Goal: Information Seeking & Learning: Learn about a topic

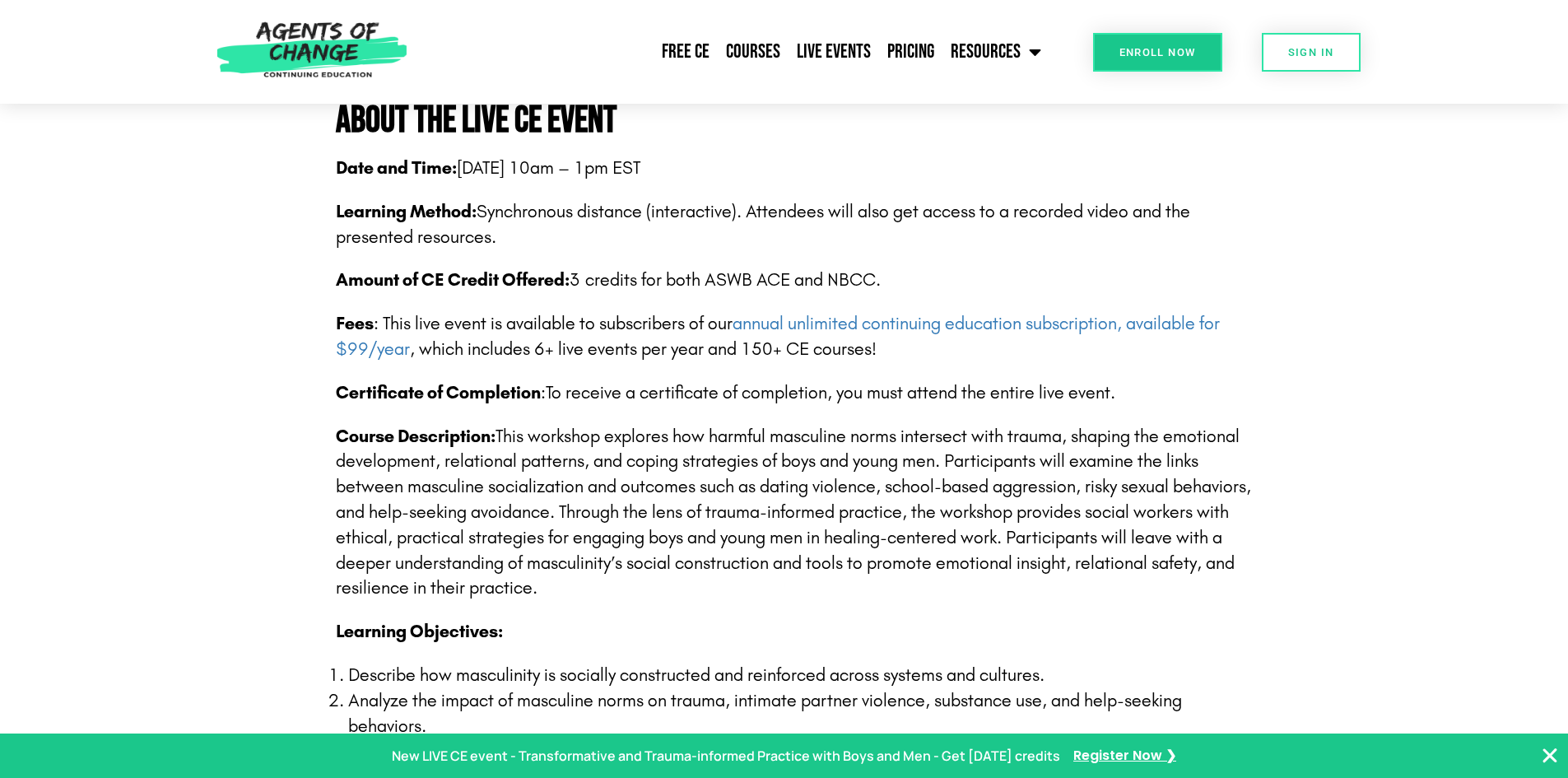
scroll to position [1153, 0]
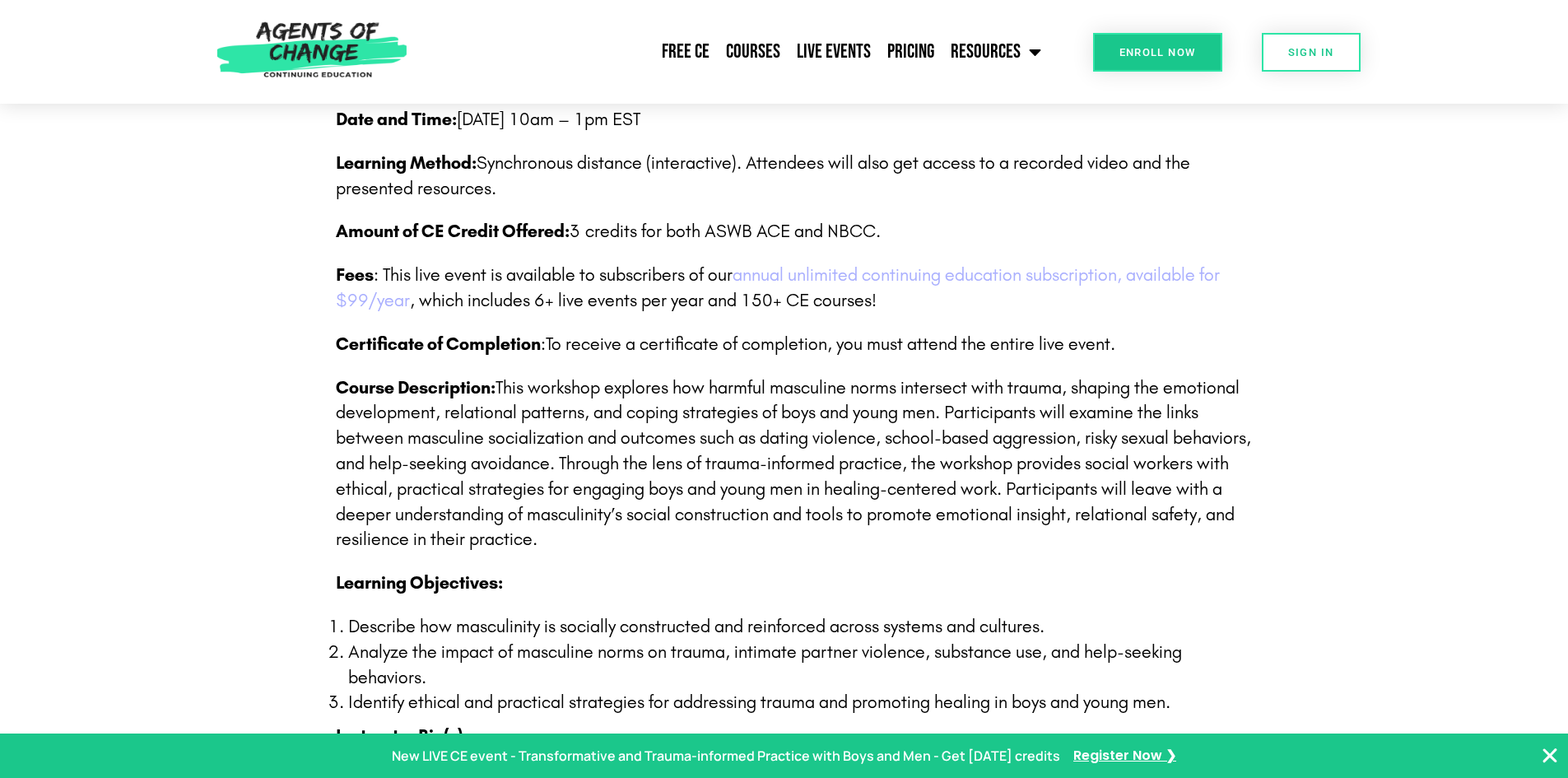
click at [1063, 280] on link "annual unlimited continuing education subscription, available for $99/year" at bounding box center [778, 287] width 884 height 47
click at [692, 46] on link "Free CE" at bounding box center [685, 52] width 64 height 41
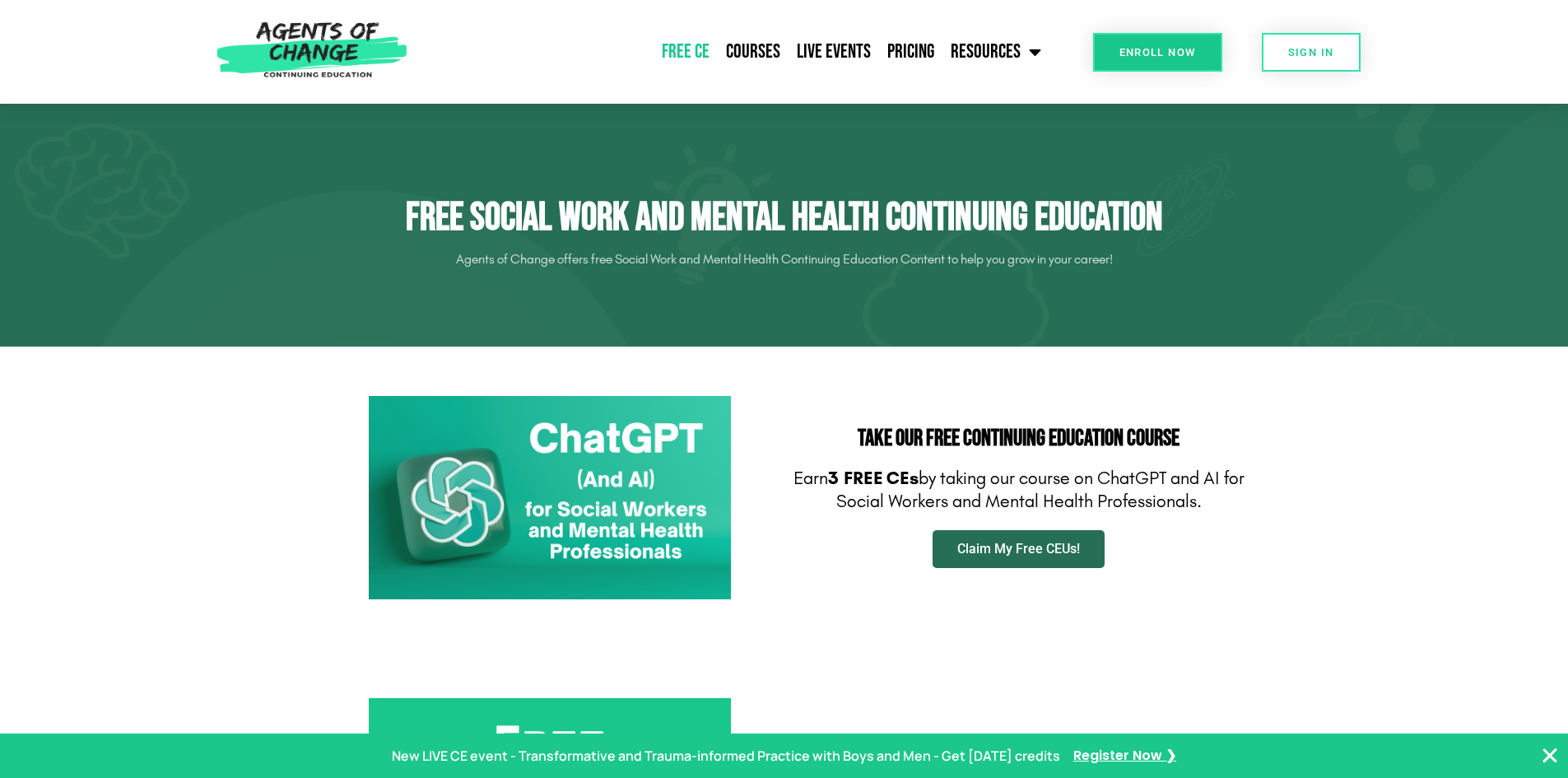
click at [1014, 550] on span "Claim My Free CEUs!" at bounding box center [1018, 549] width 123 height 13
click at [755, 45] on link "Courses" at bounding box center [753, 52] width 71 height 41
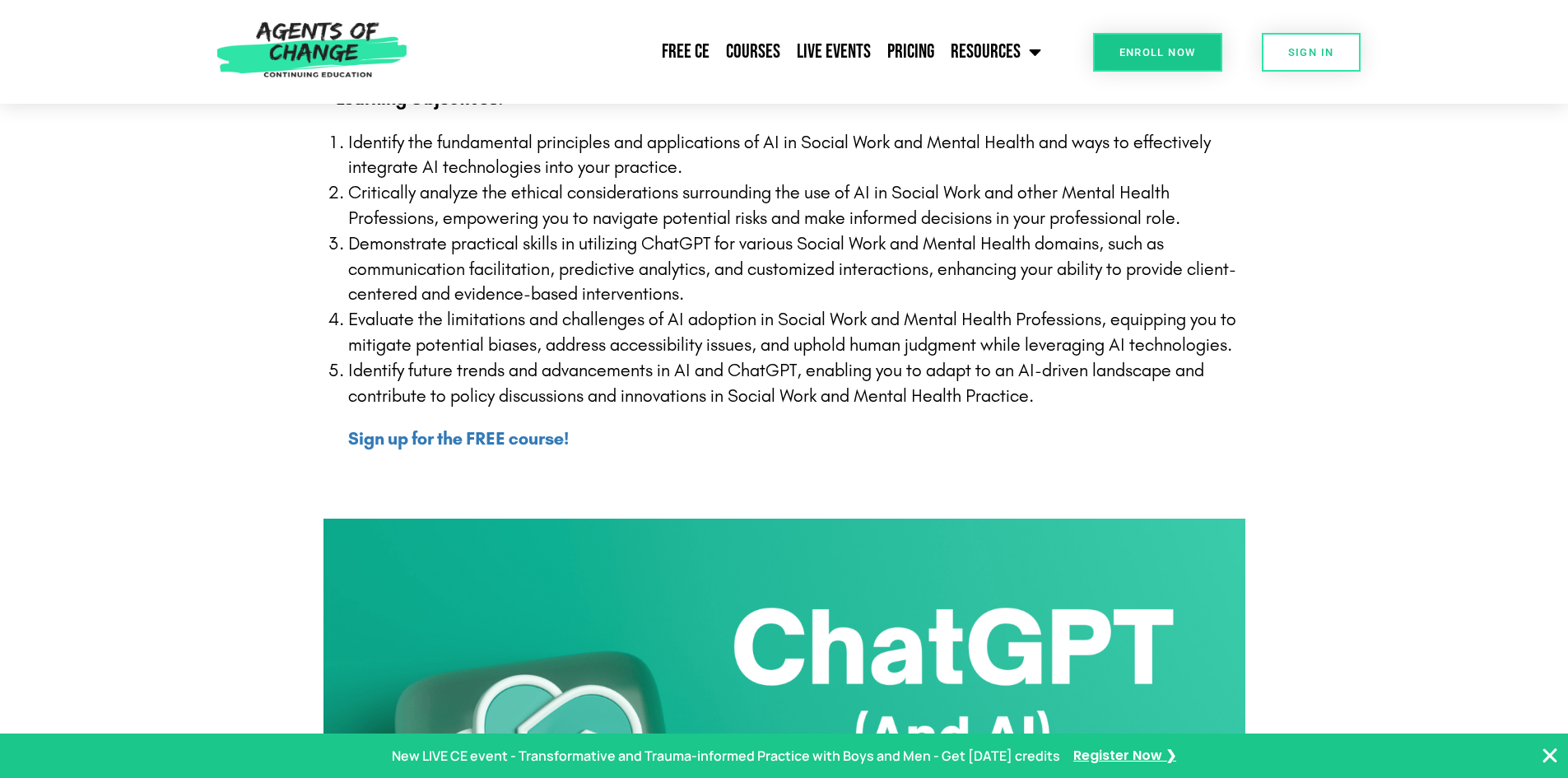
scroll to position [494, 0]
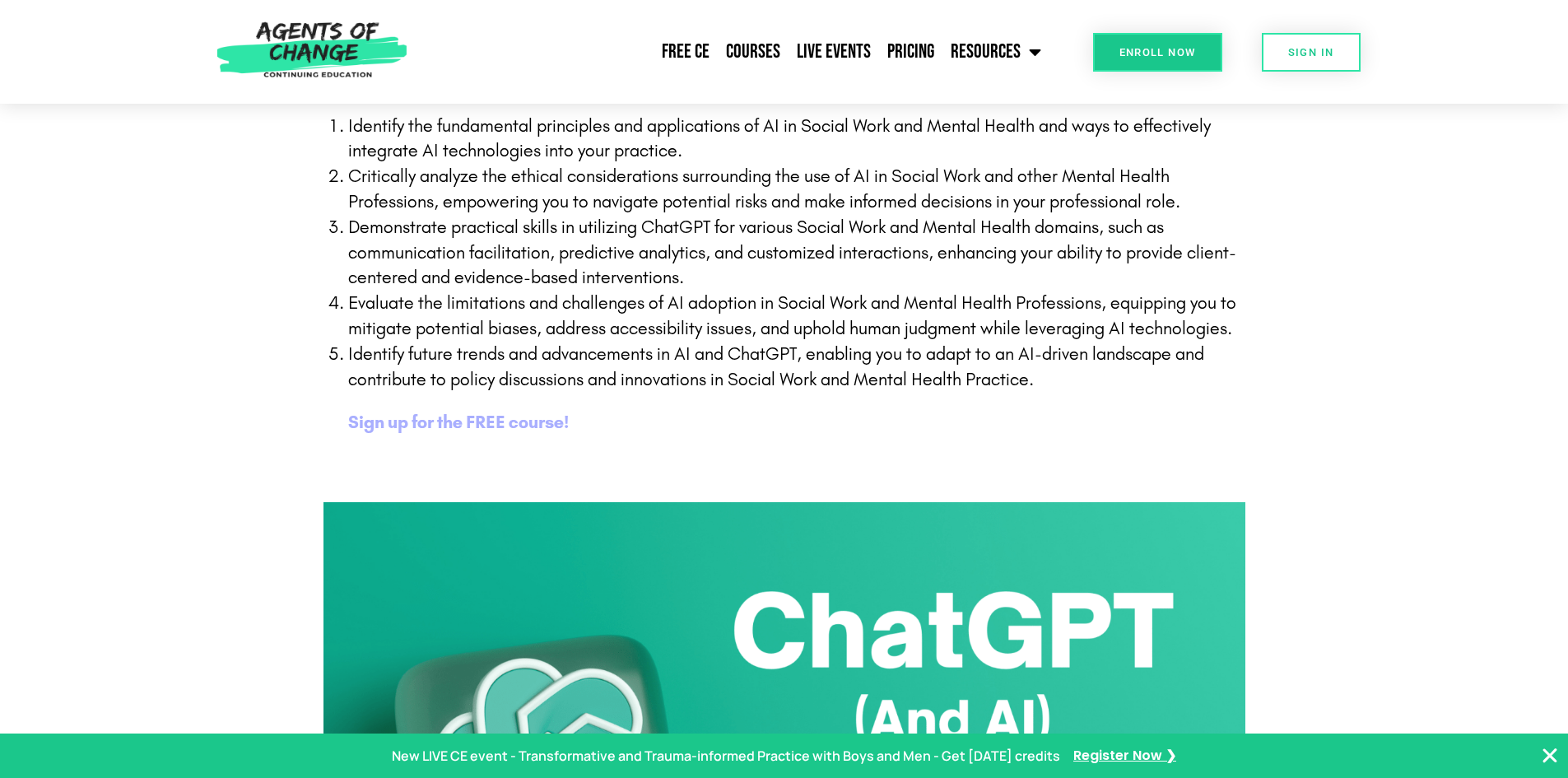
click at [524, 429] on b "Sign up for the FREE course!" at bounding box center [459, 422] width 221 height 22
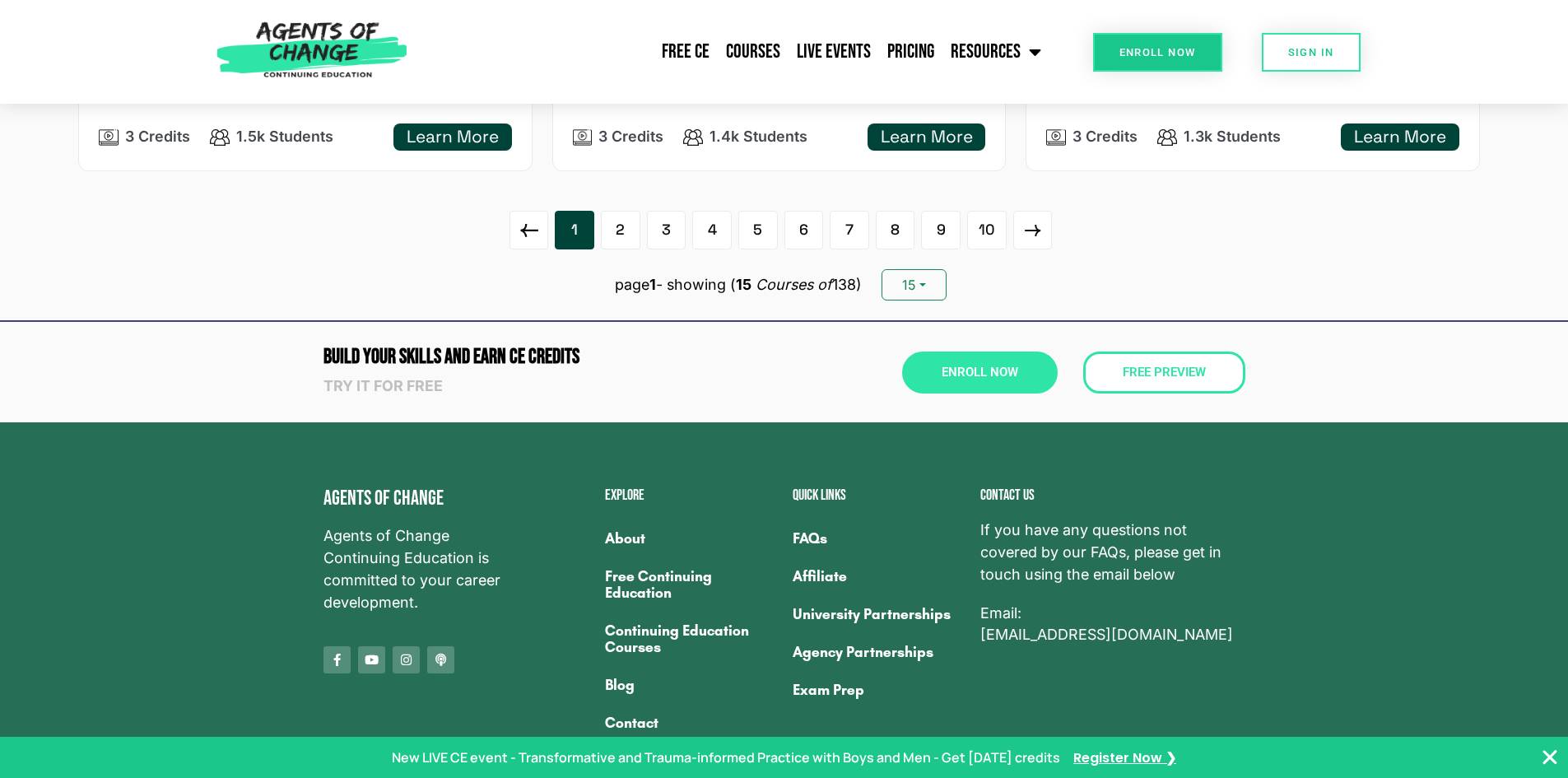
scroll to position [2881, 0]
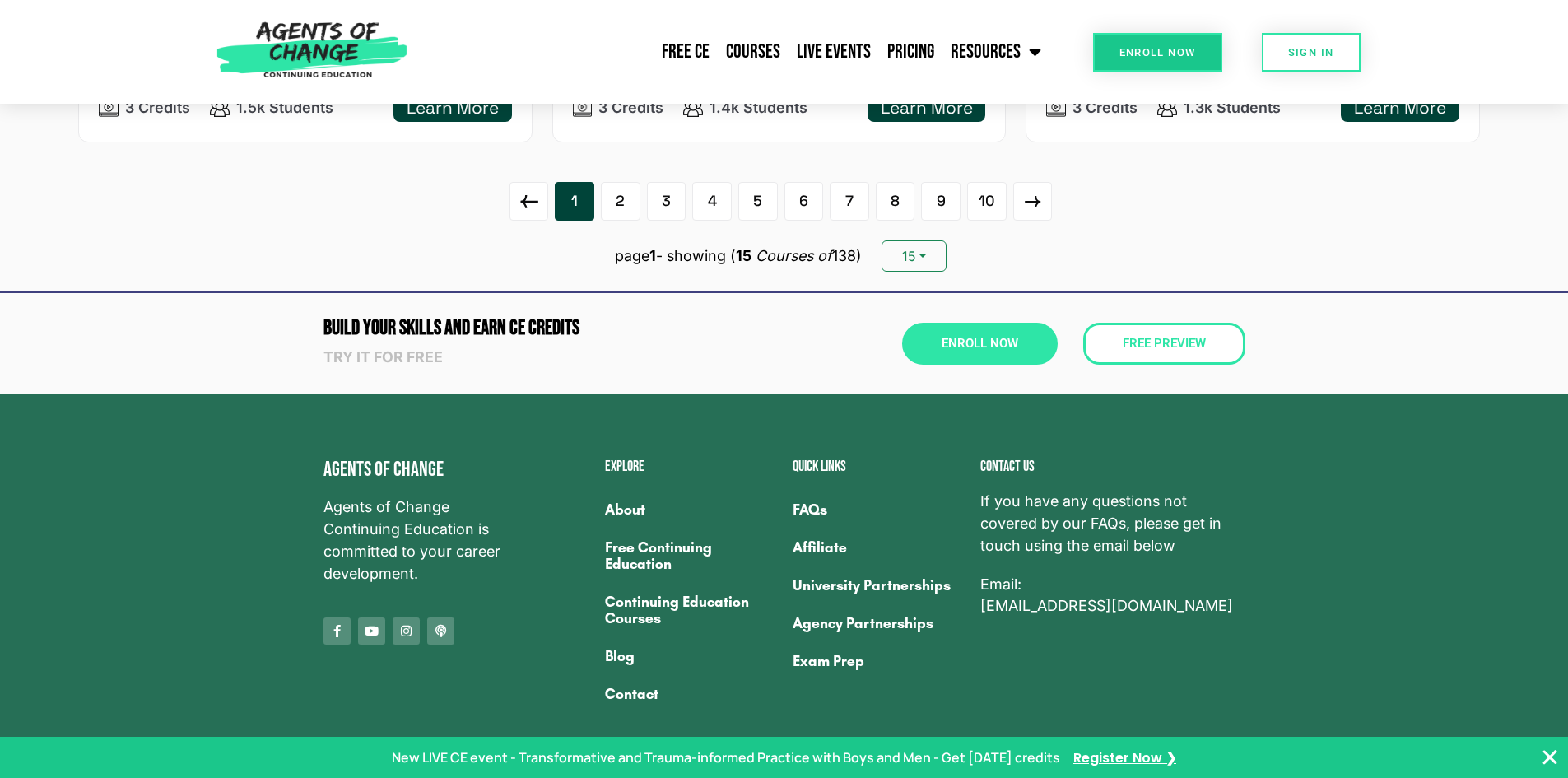
click at [804, 508] on link "FAQs" at bounding box center [877, 509] width 172 height 38
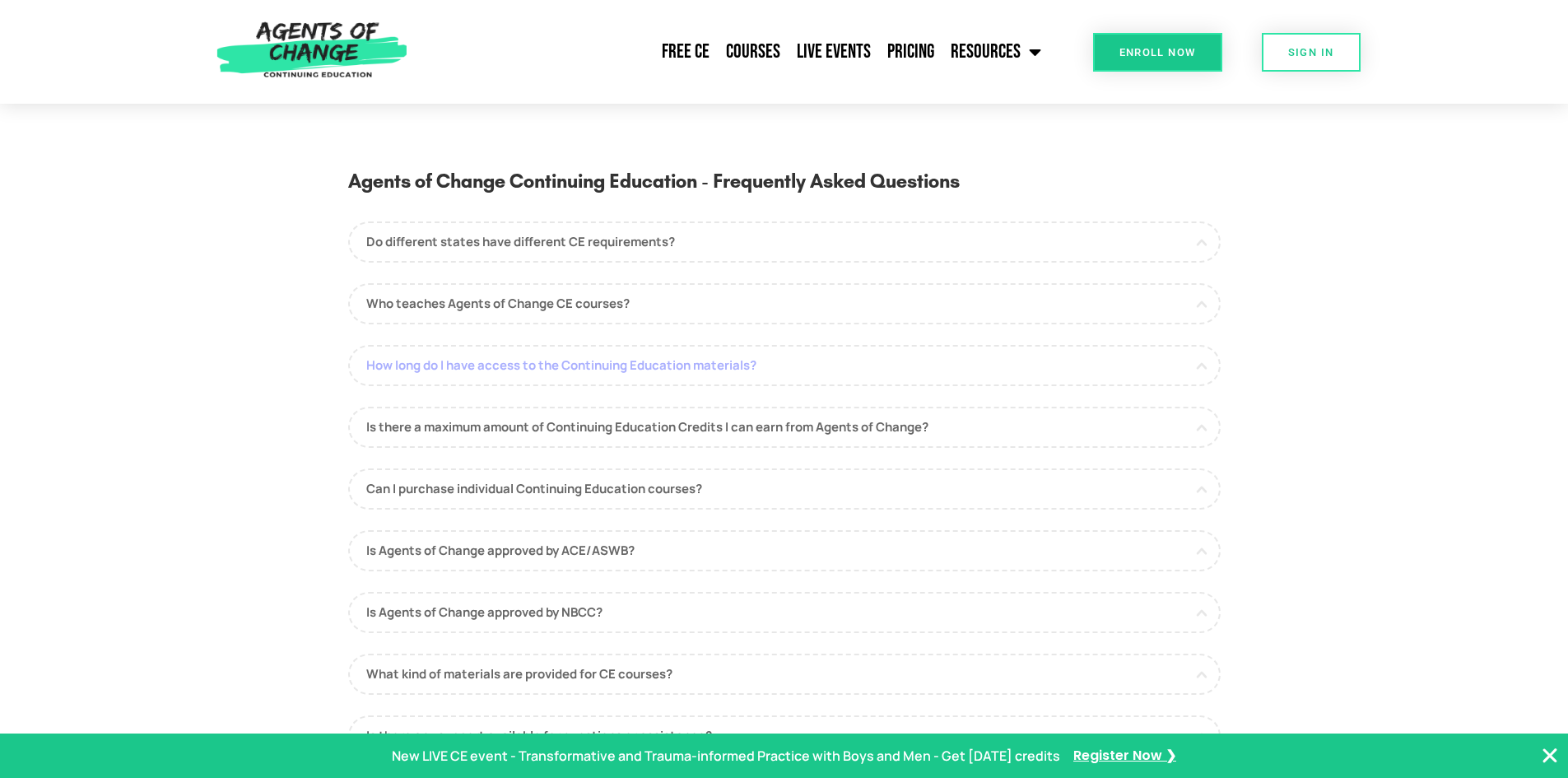
click at [557, 362] on link "How long do I have access to the Continuing Education materials?" at bounding box center [784, 366] width 872 height 41
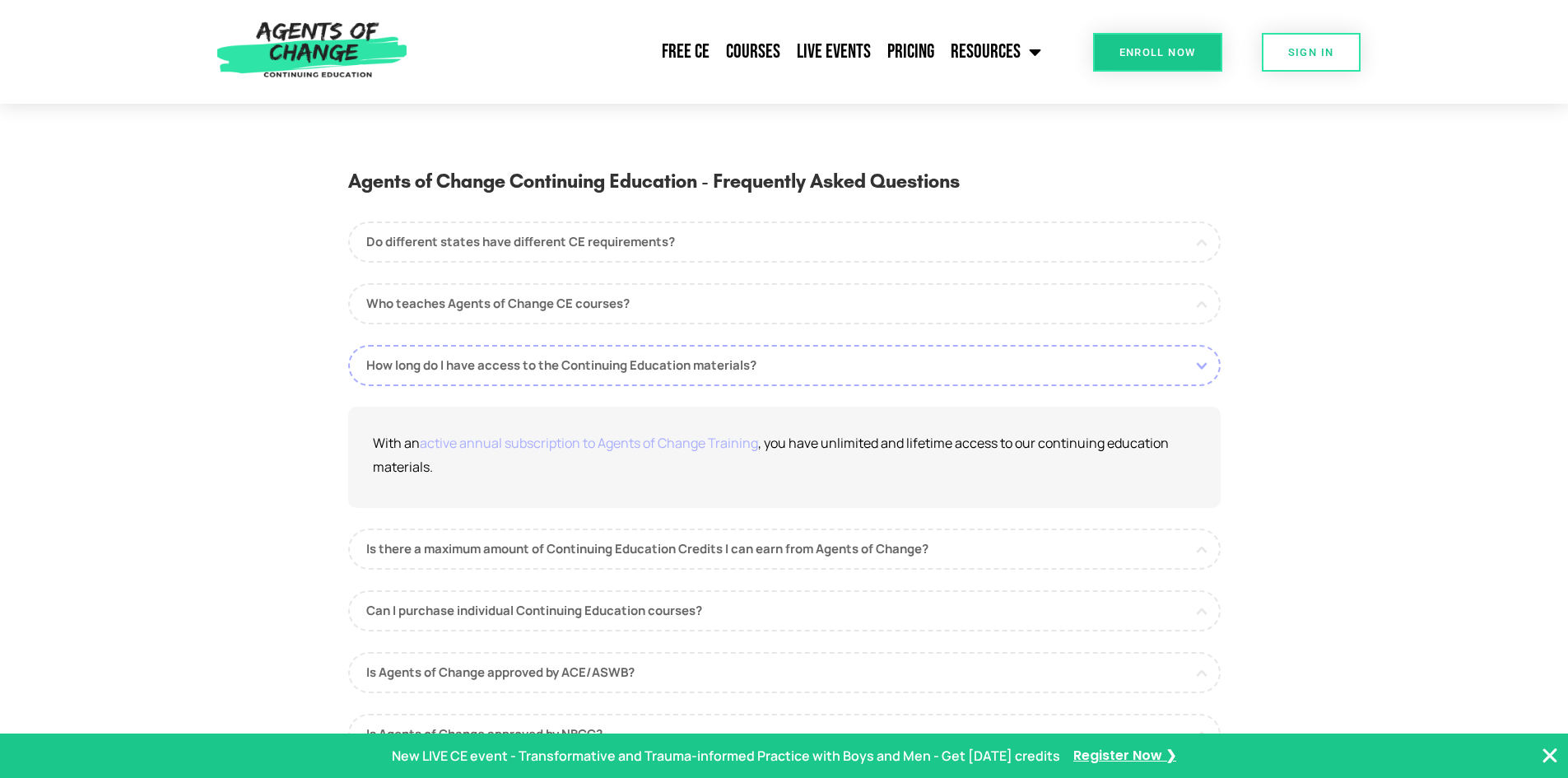
scroll to position [83, 0]
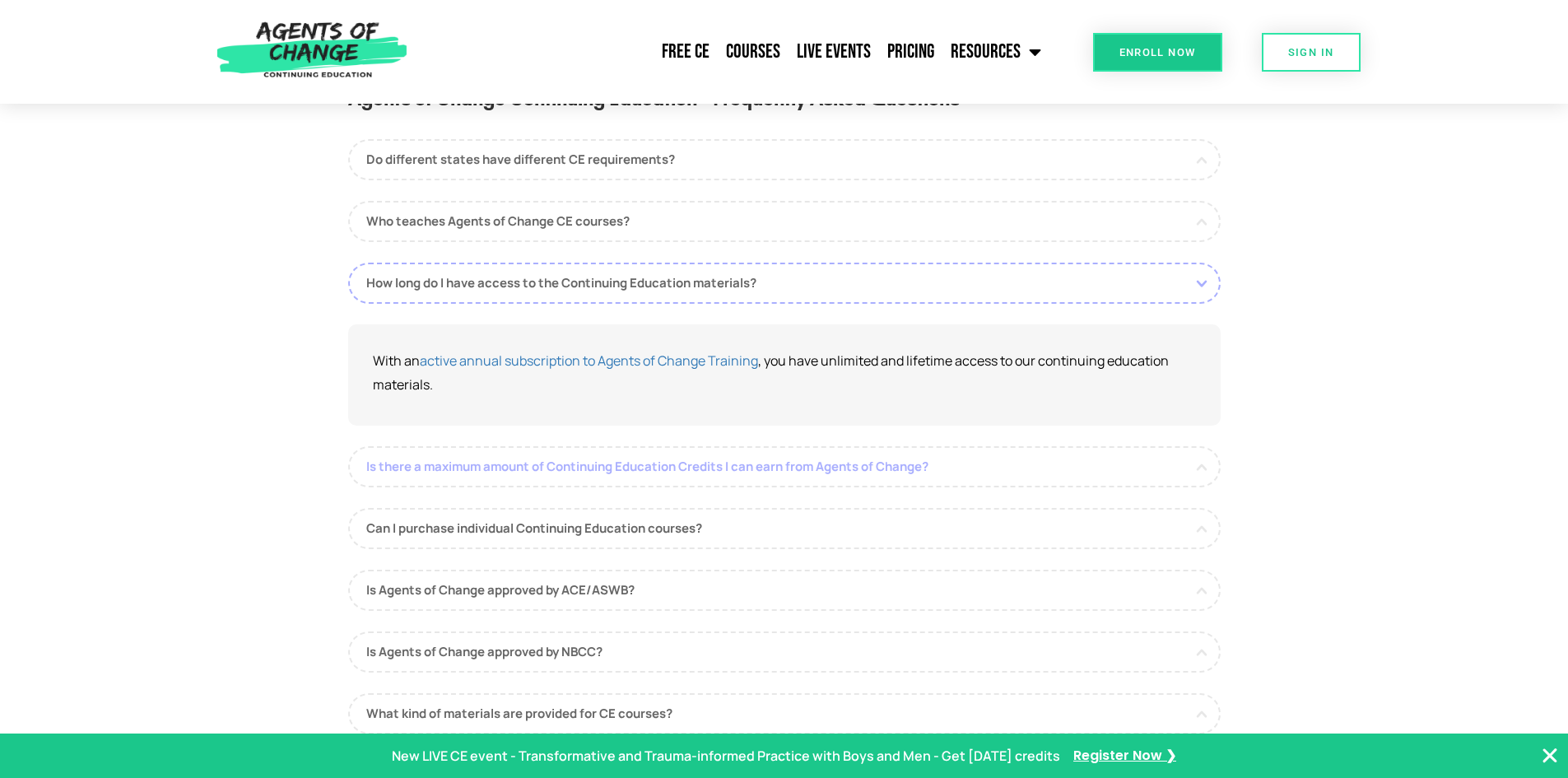
click at [673, 477] on link "Is there a maximum amount of Continuing Education Credits I can earn from Agent…" at bounding box center [784, 467] width 872 height 41
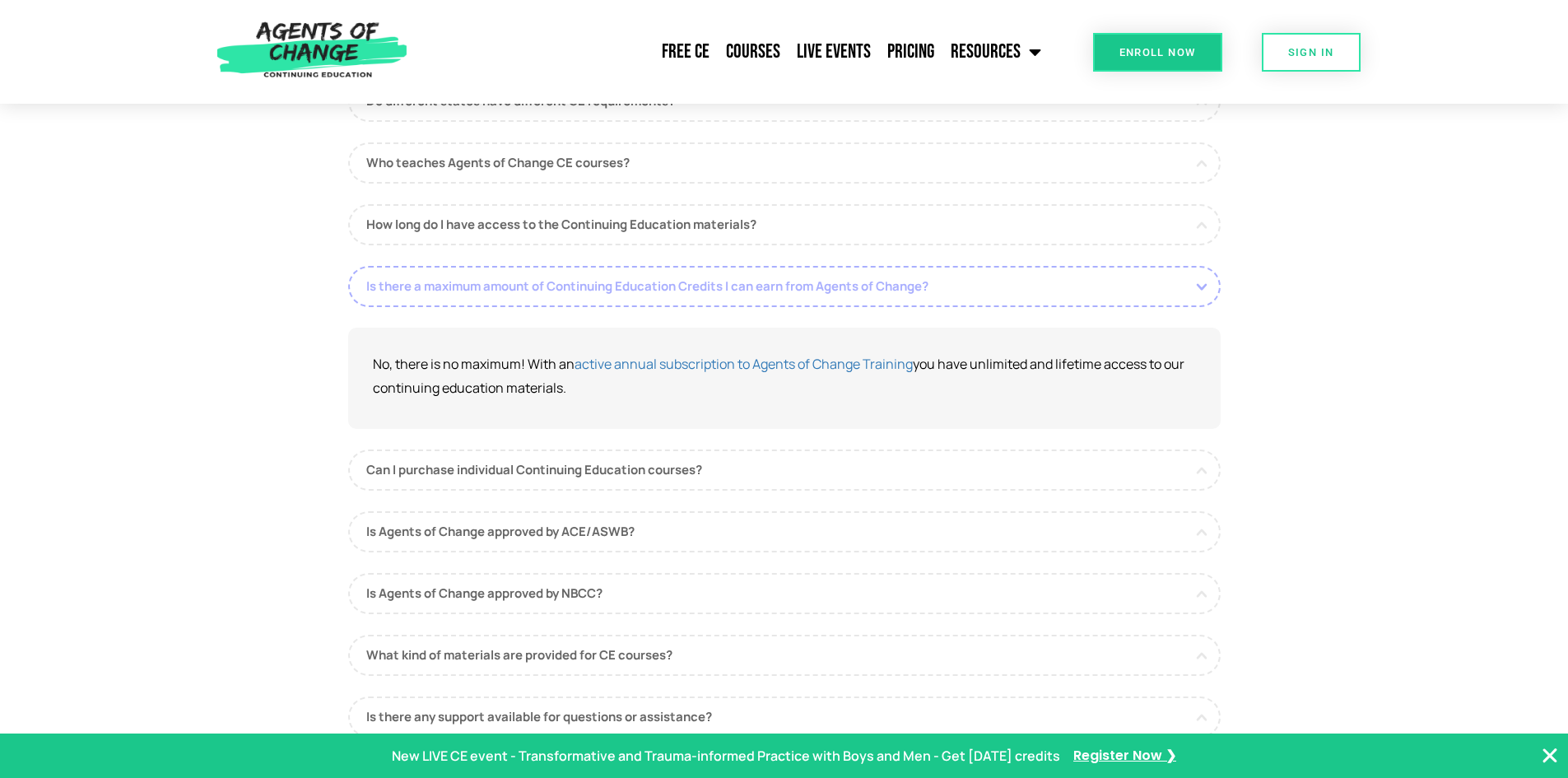
scroll to position [164, 0]
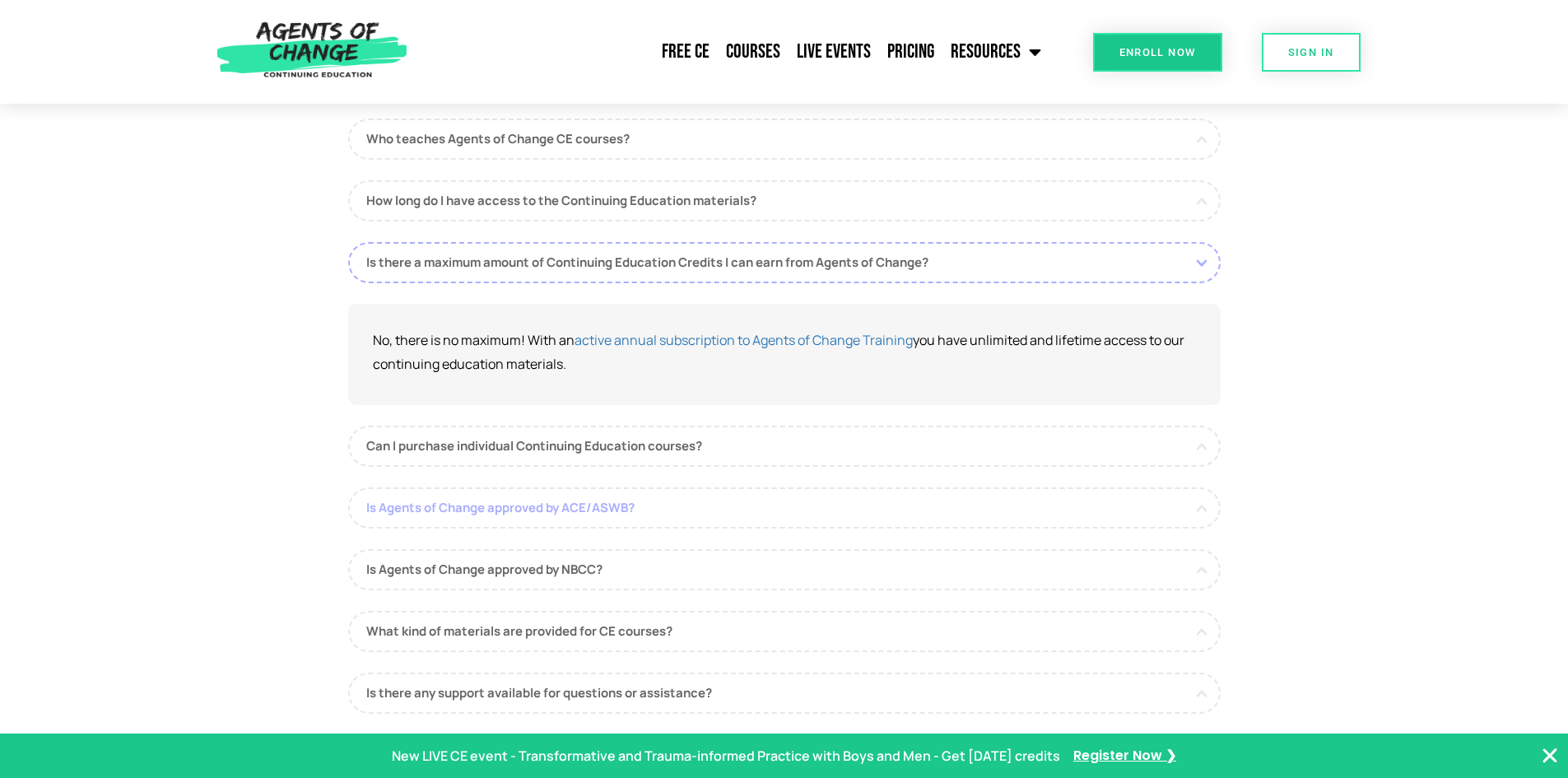
click at [559, 502] on link "Is Agents of Change approved by ACE/ASWB?" at bounding box center [784, 508] width 872 height 41
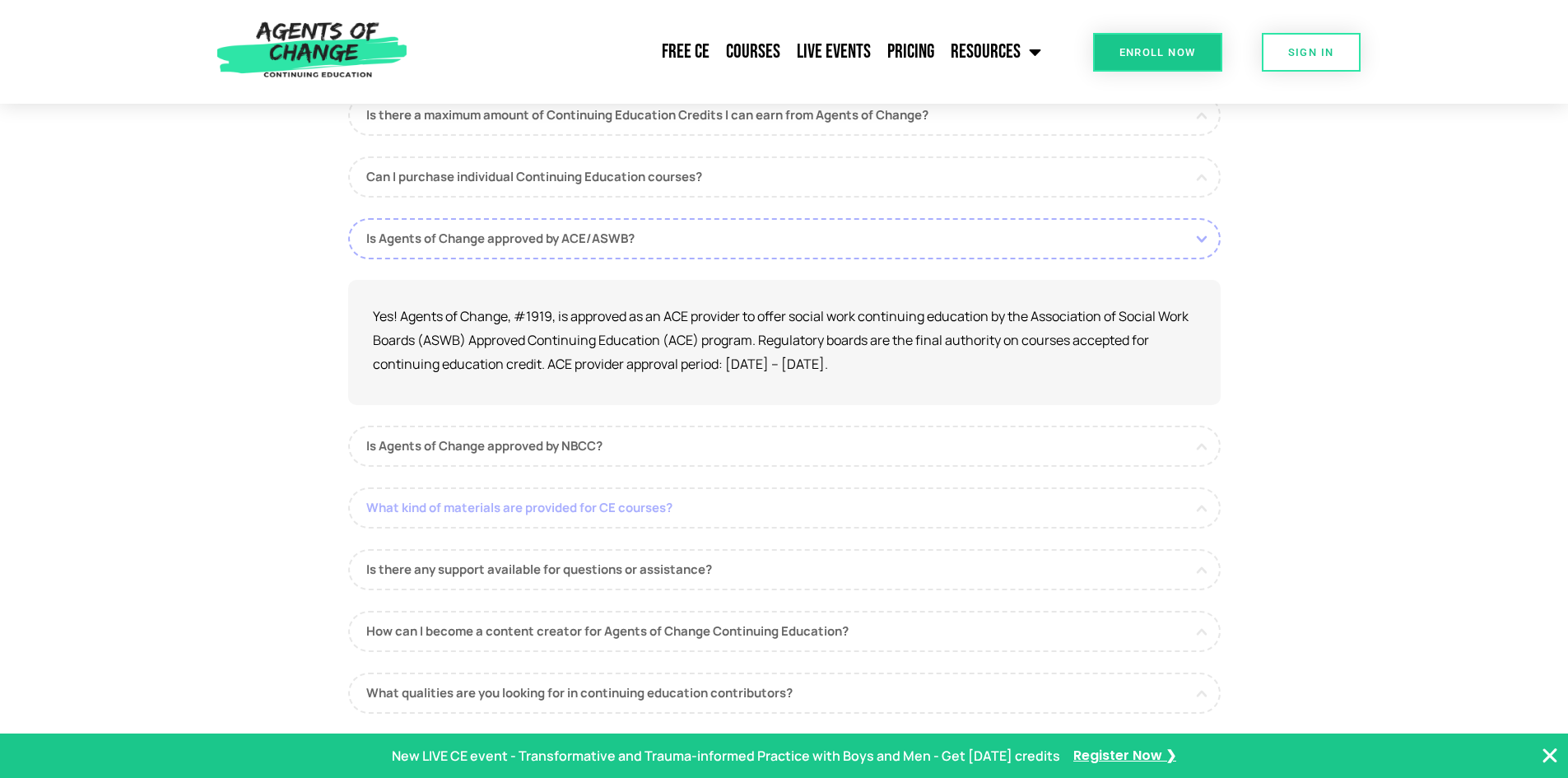
scroll to position [330, 0]
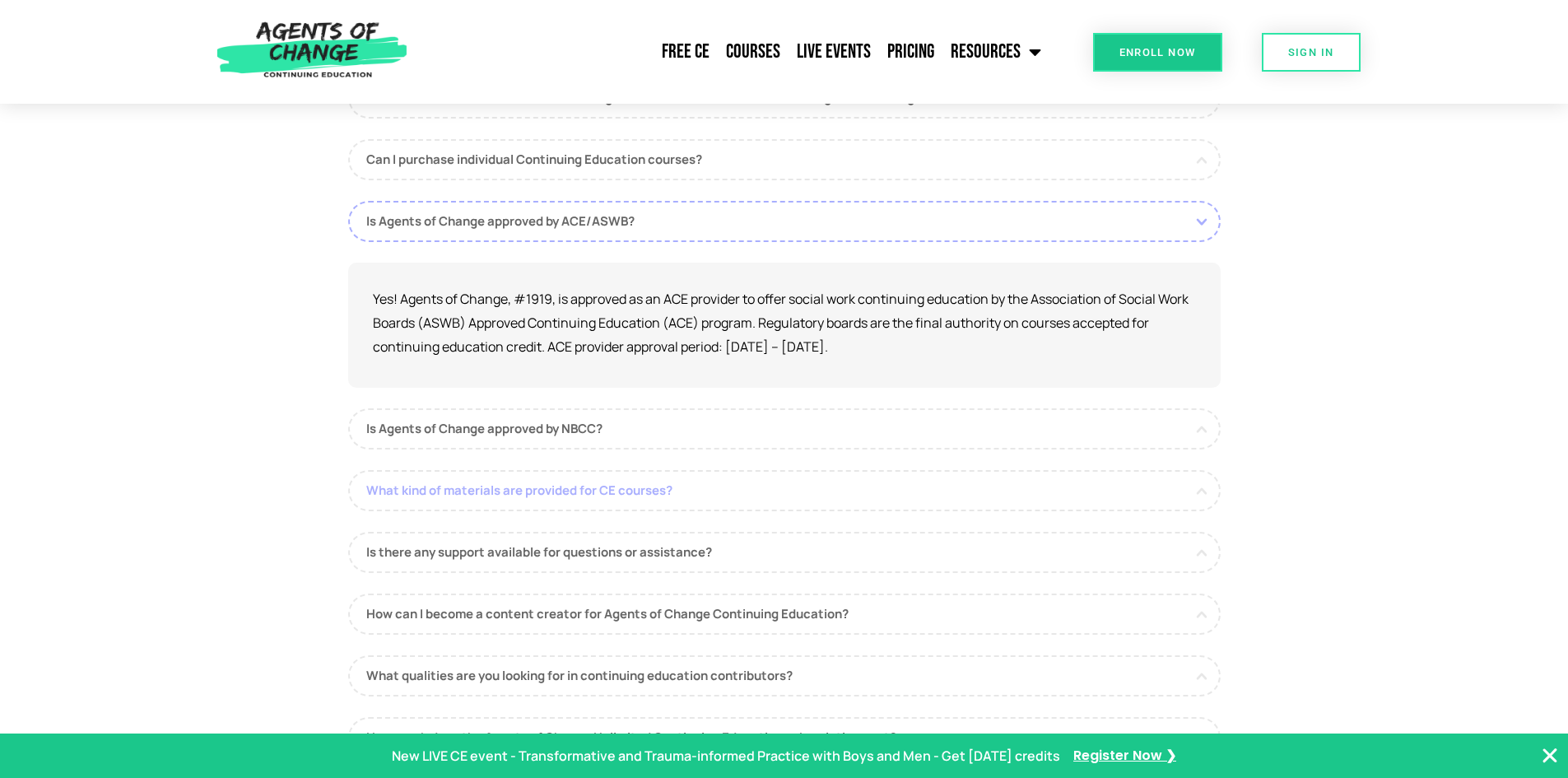
click at [591, 500] on link "What kind of materials are provided for CE courses?" at bounding box center [784, 491] width 872 height 41
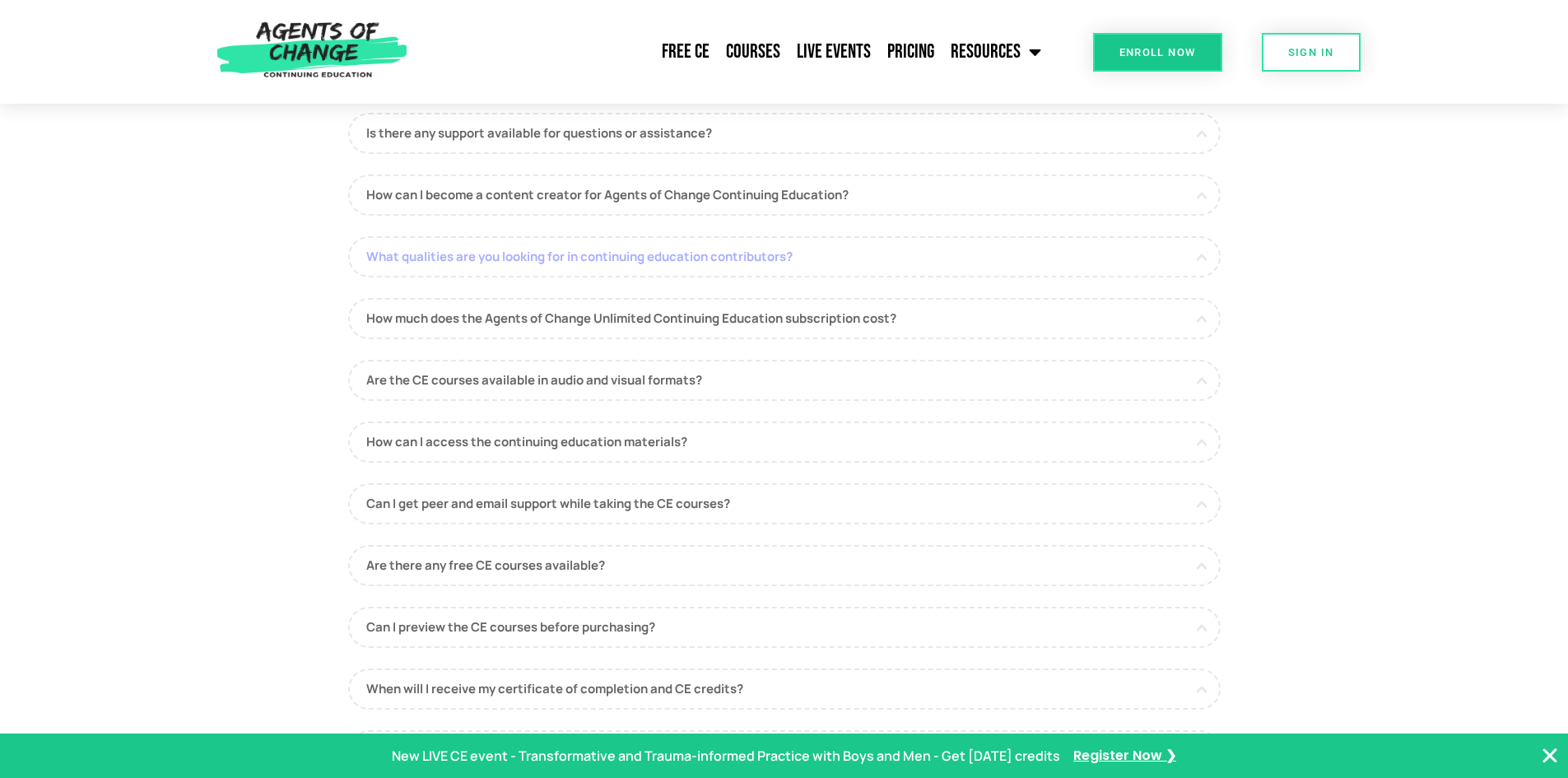
scroll to position [741, 0]
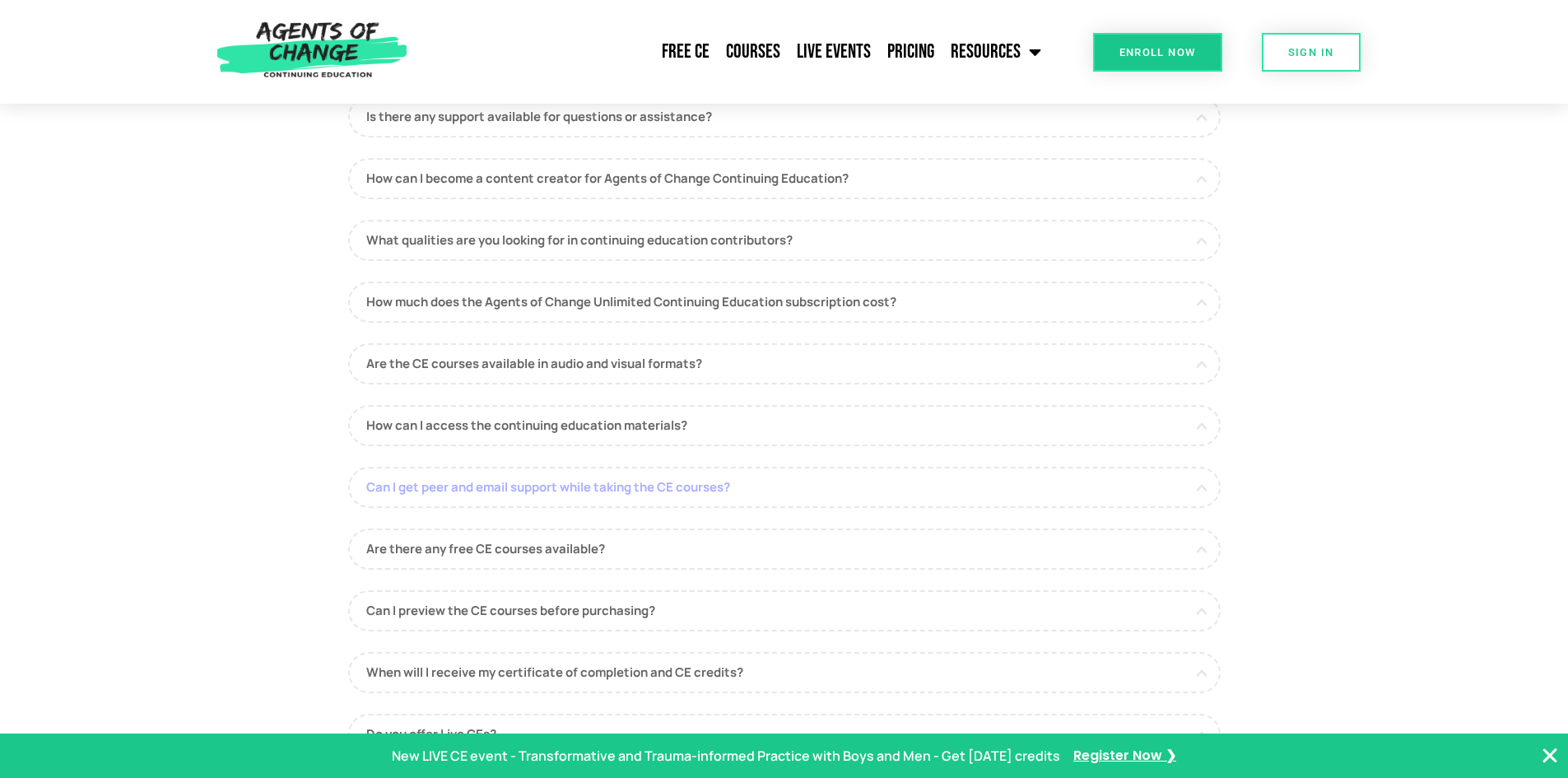
click at [526, 489] on link "Can I get peer and email support while taking the CE courses?" at bounding box center [784, 488] width 872 height 41
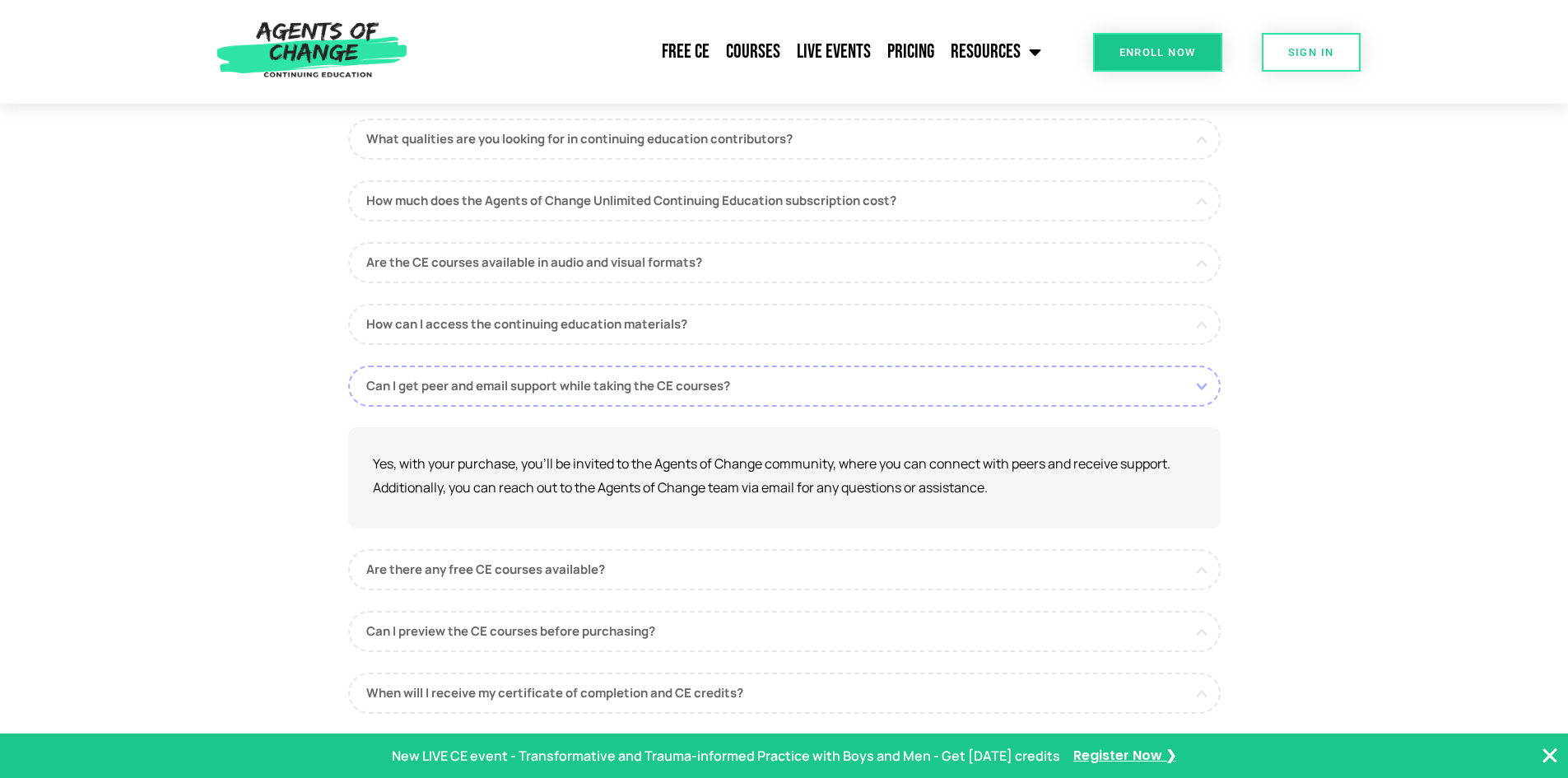
scroll to position [720, 0]
click at [516, 339] on link "How can I access the continuing education materials?" at bounding box center [784, 325] width 872 height 41
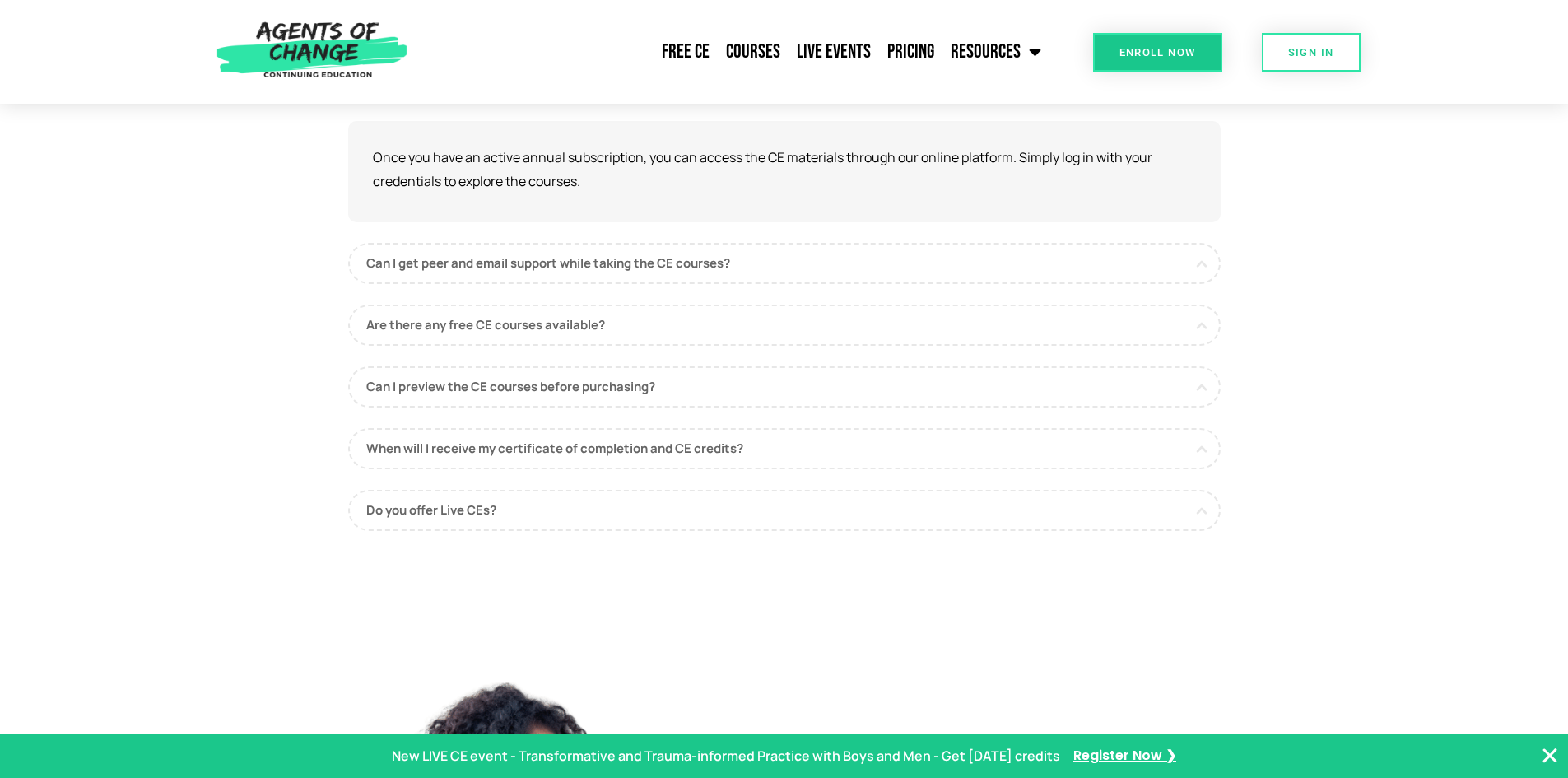
scroll to position [967, 0]
click at [547, 456] on link "When will I receive my certificate of completion and CE credits?" at bounding box center [784, 447] width 872 height 41
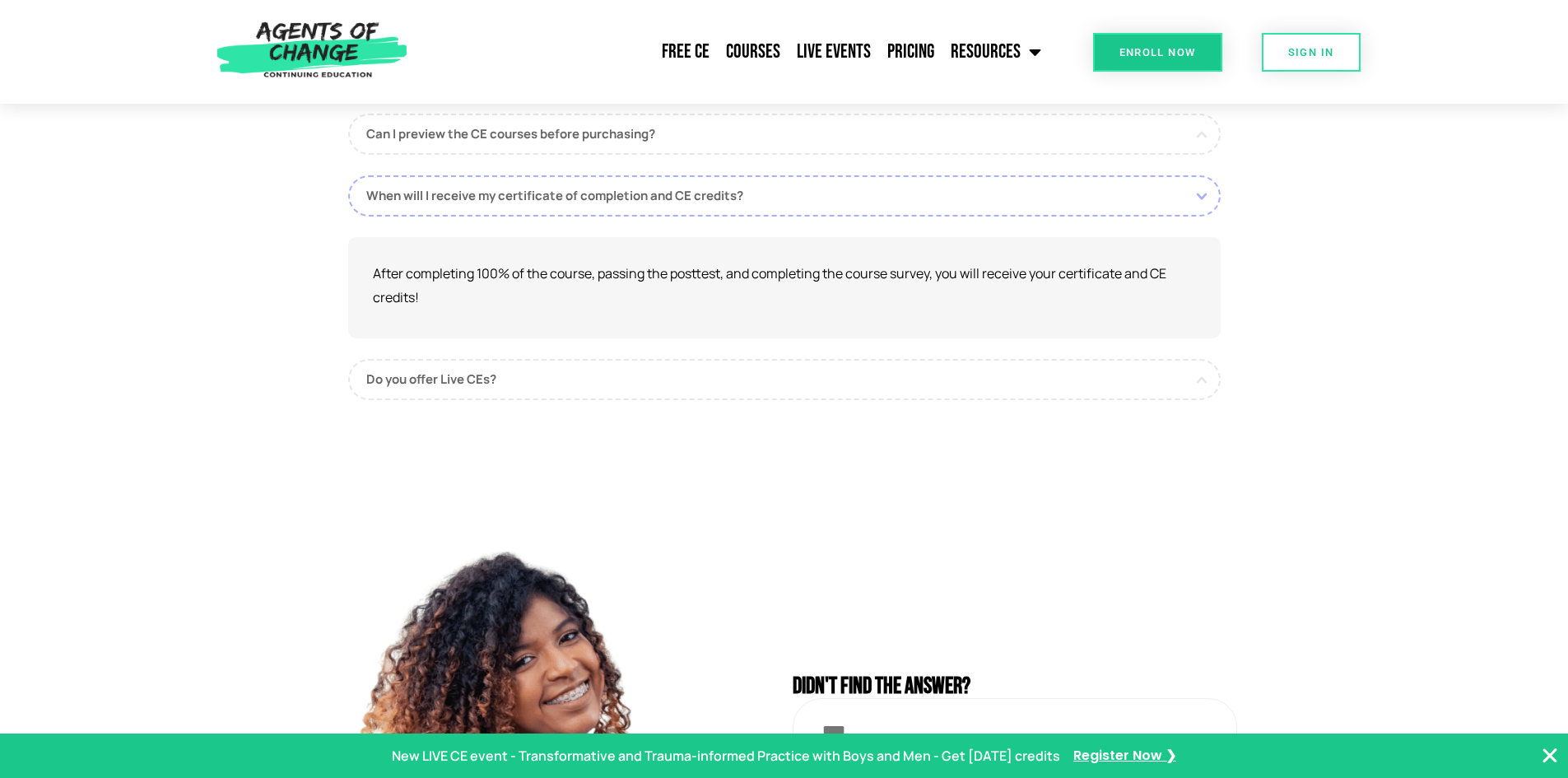
scroll to position [1131, 0]
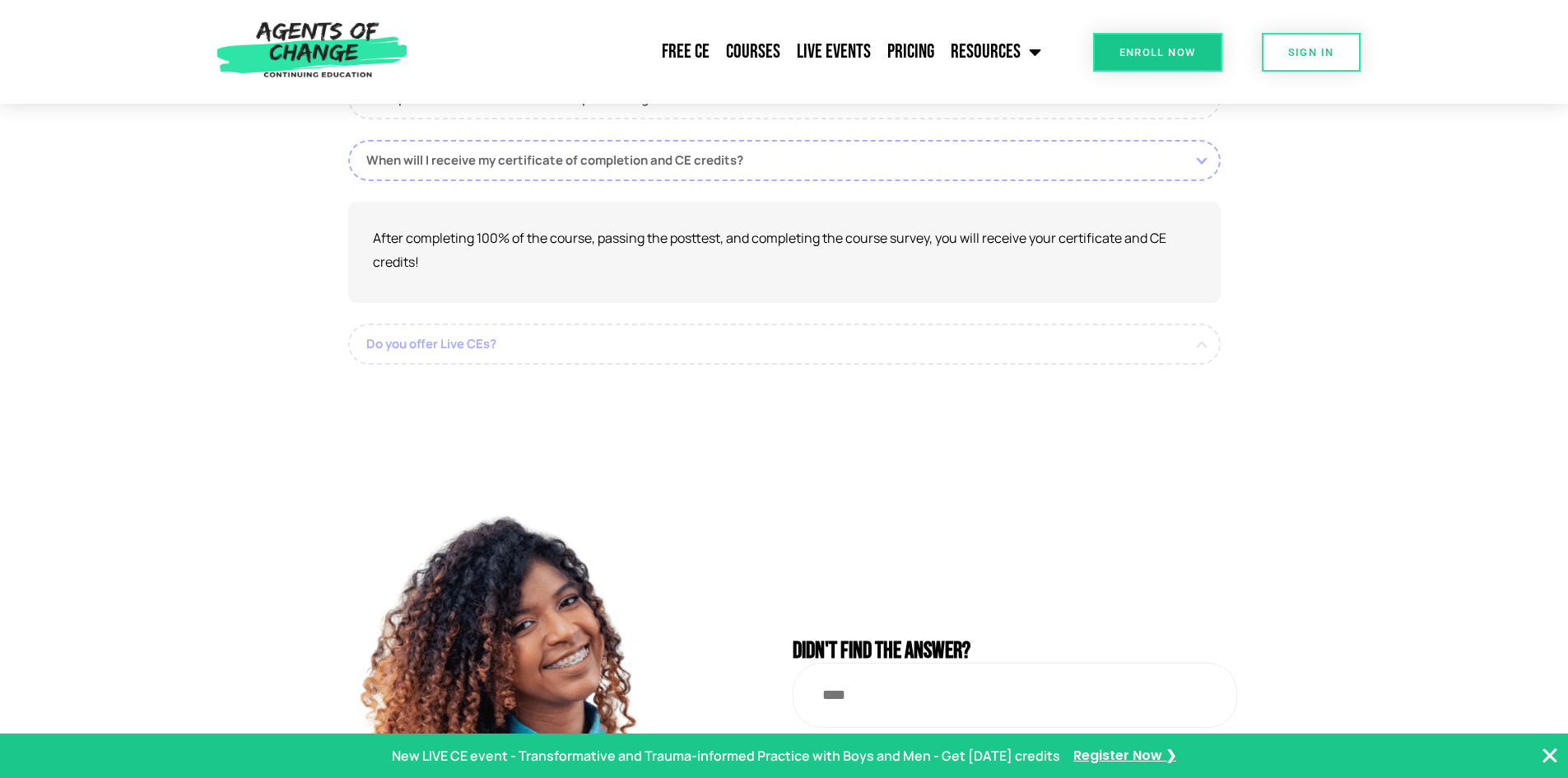
click at [468, 346] on link "Do you offer Live CEs?" at bounding box center [784, 344] width 872 height 41
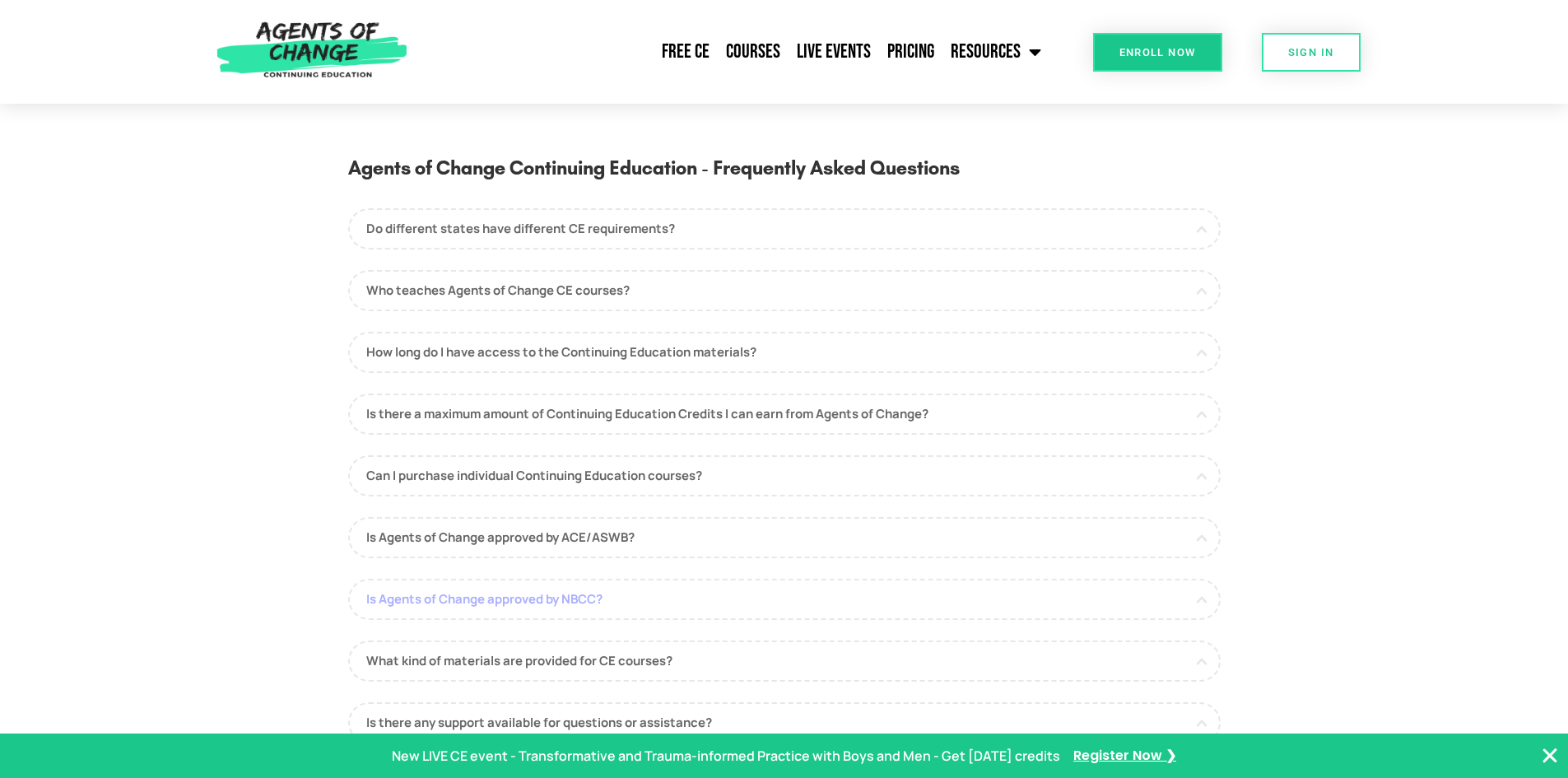
scroll to position [0, 0]
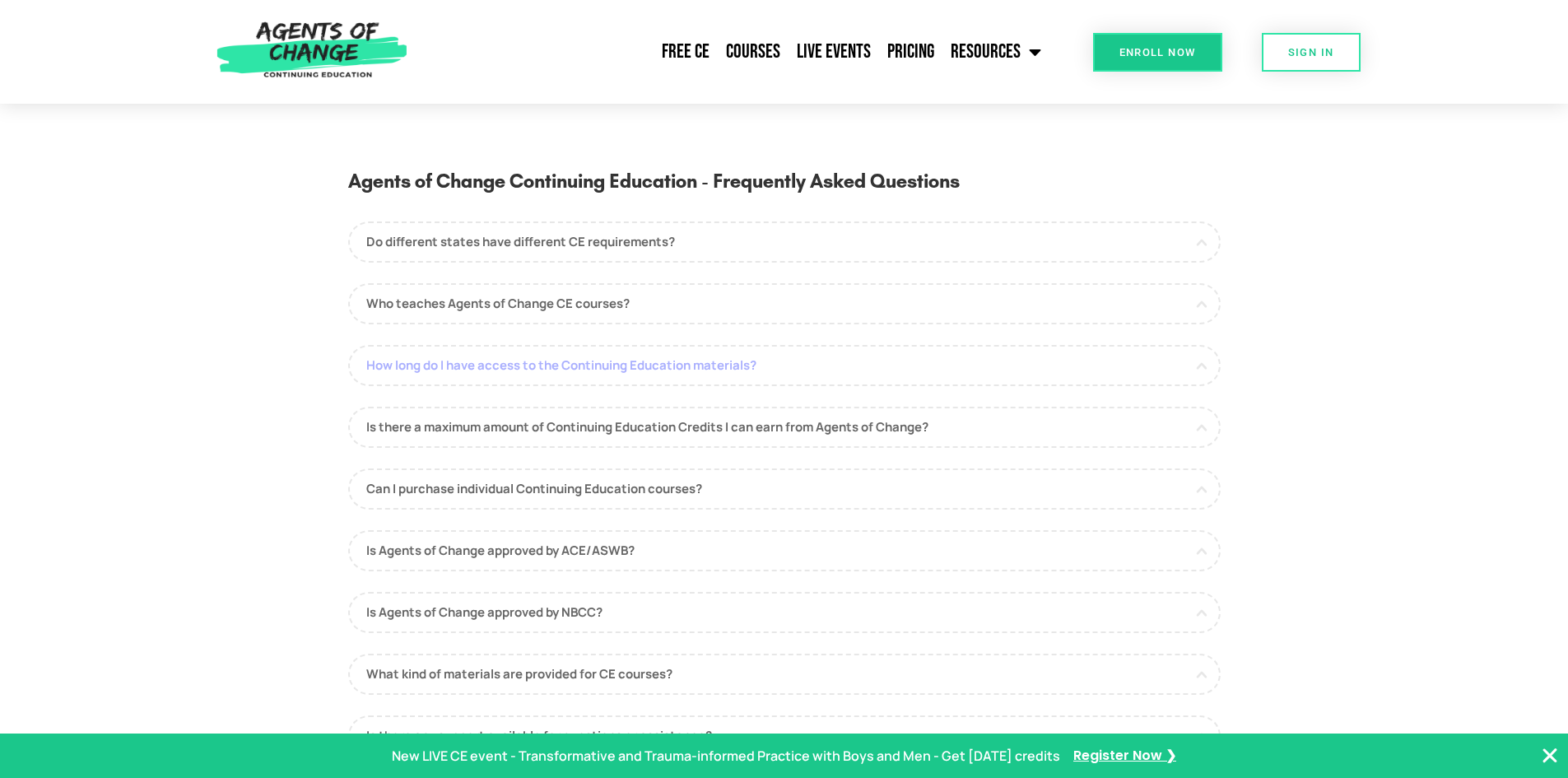
click at [507, 368] on link "How long do I have access to the Continuing Education materials?" at bounding box center [784, 366] width 872 height 41
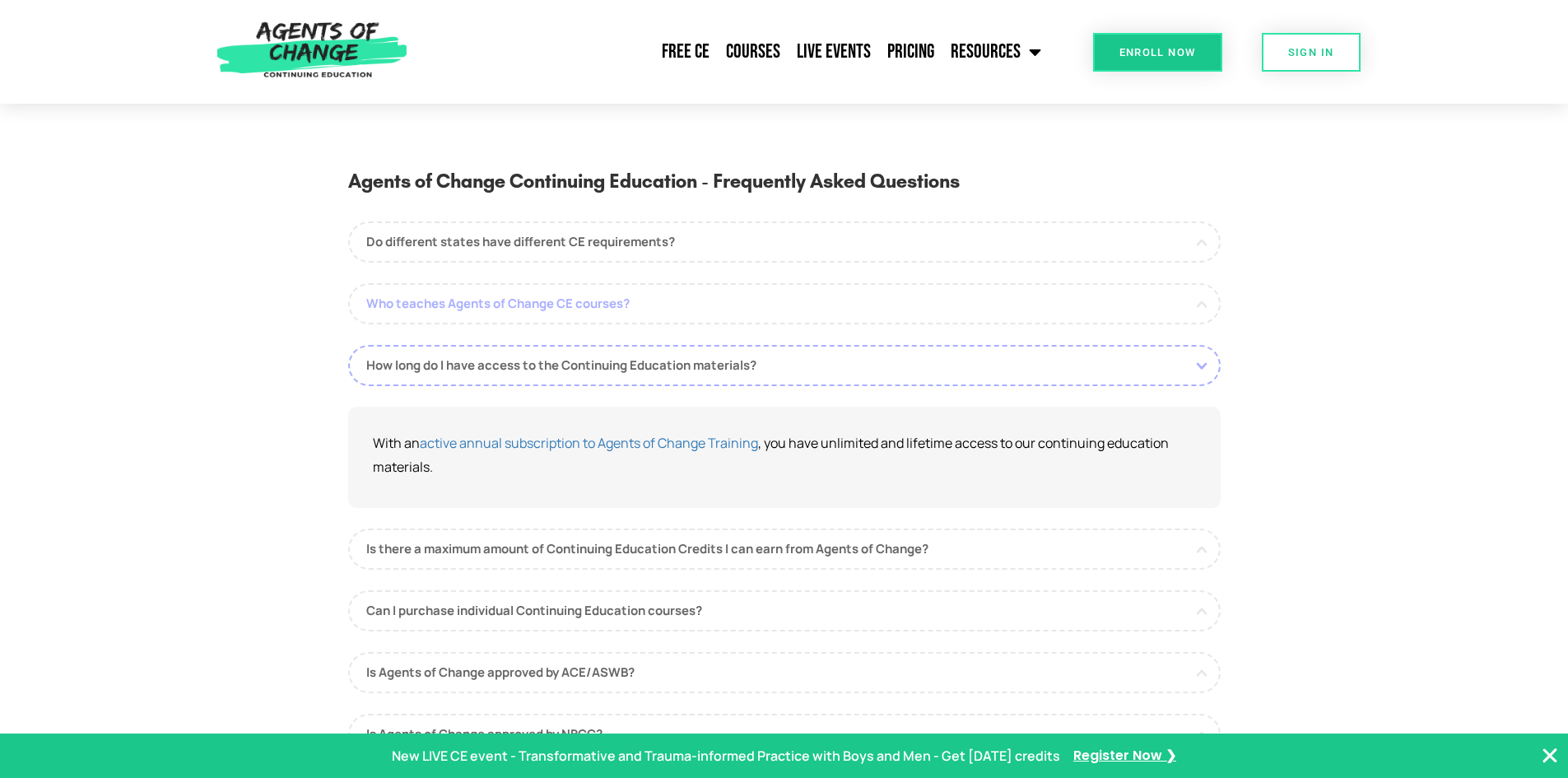
click at [503, 314] on link "Who teaches Agents of Change CE courses?" at bounding box center [784, 304] width 872 height 41
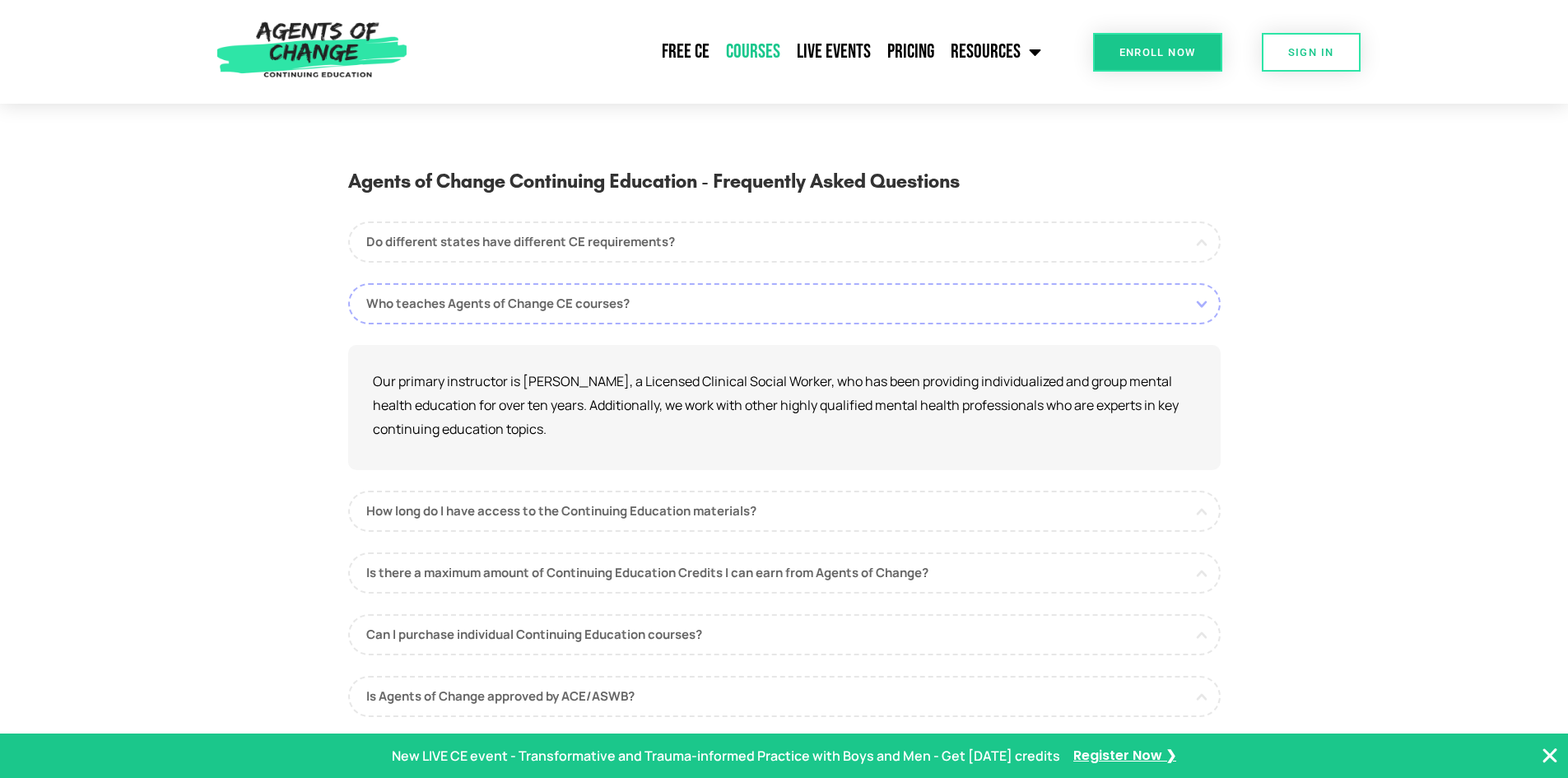
click at [756, 52] on link "Courses" at bounding box center [753, 52] width 71 height 41
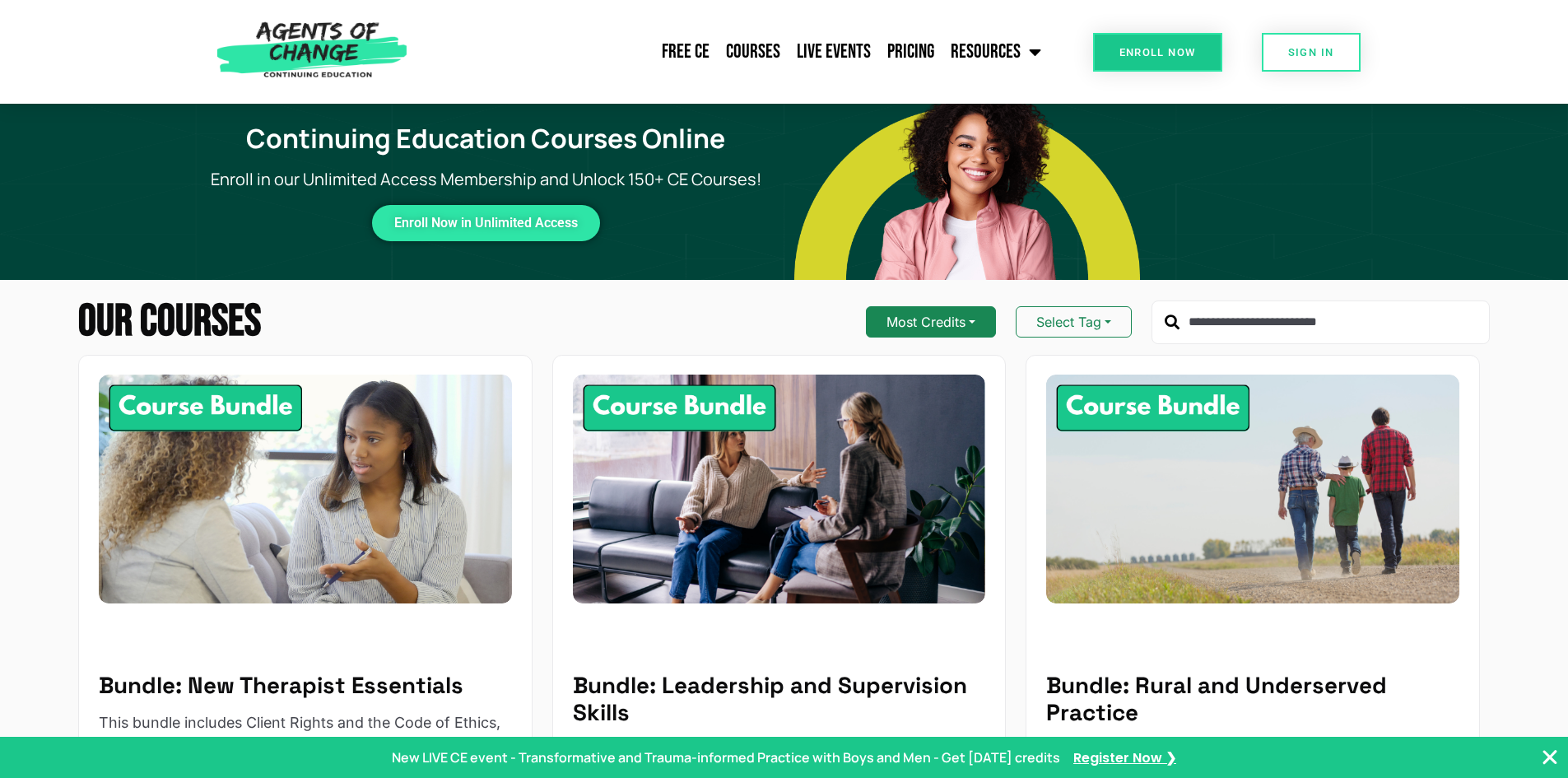
click at [926, 331] on button "Most Credits" at bounding box center [930, 322] width 130 height 31
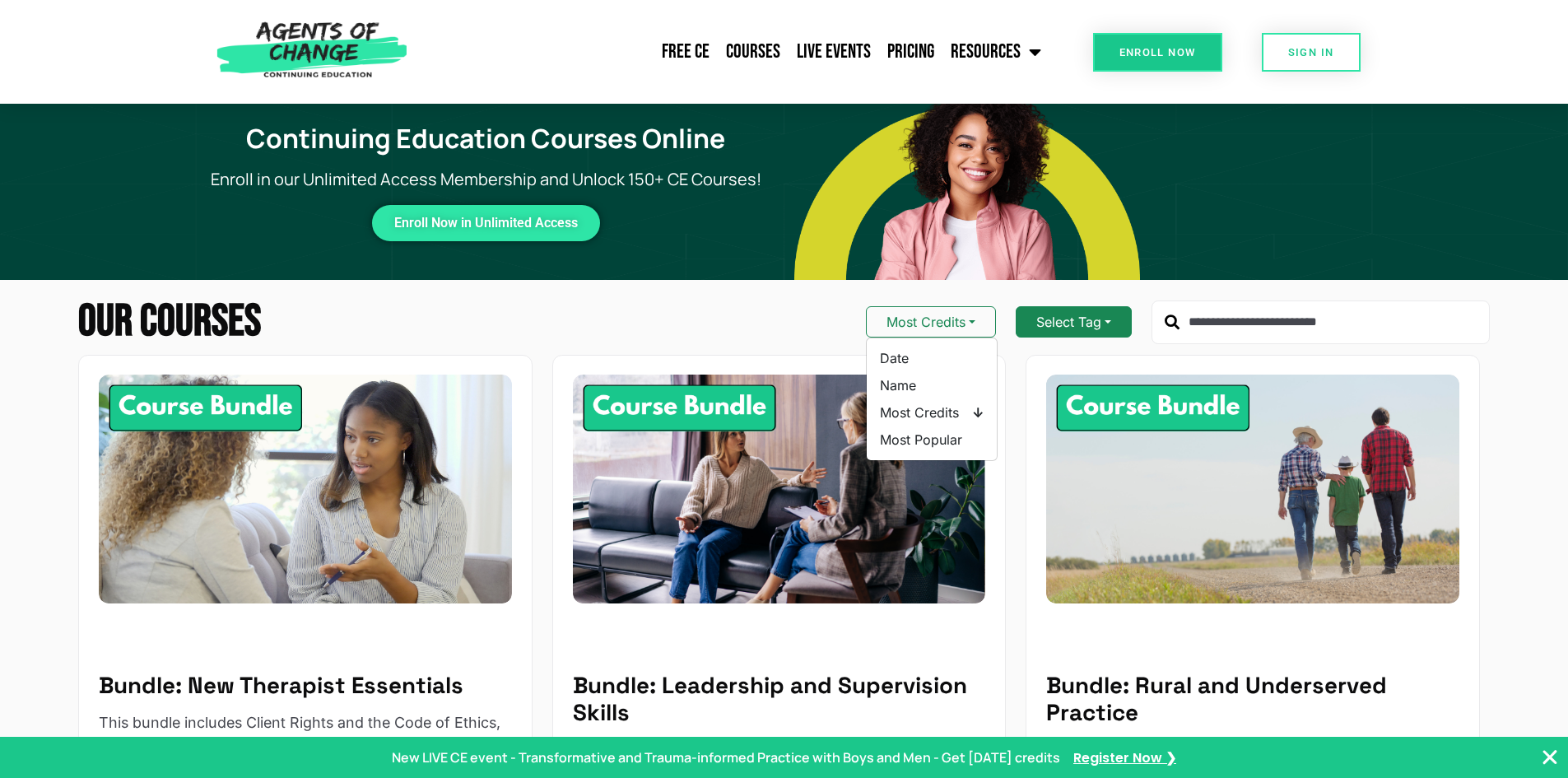
click at [1069, 319] on button "Select Tag" at bounding box center [1073, 322] width 116 height 31
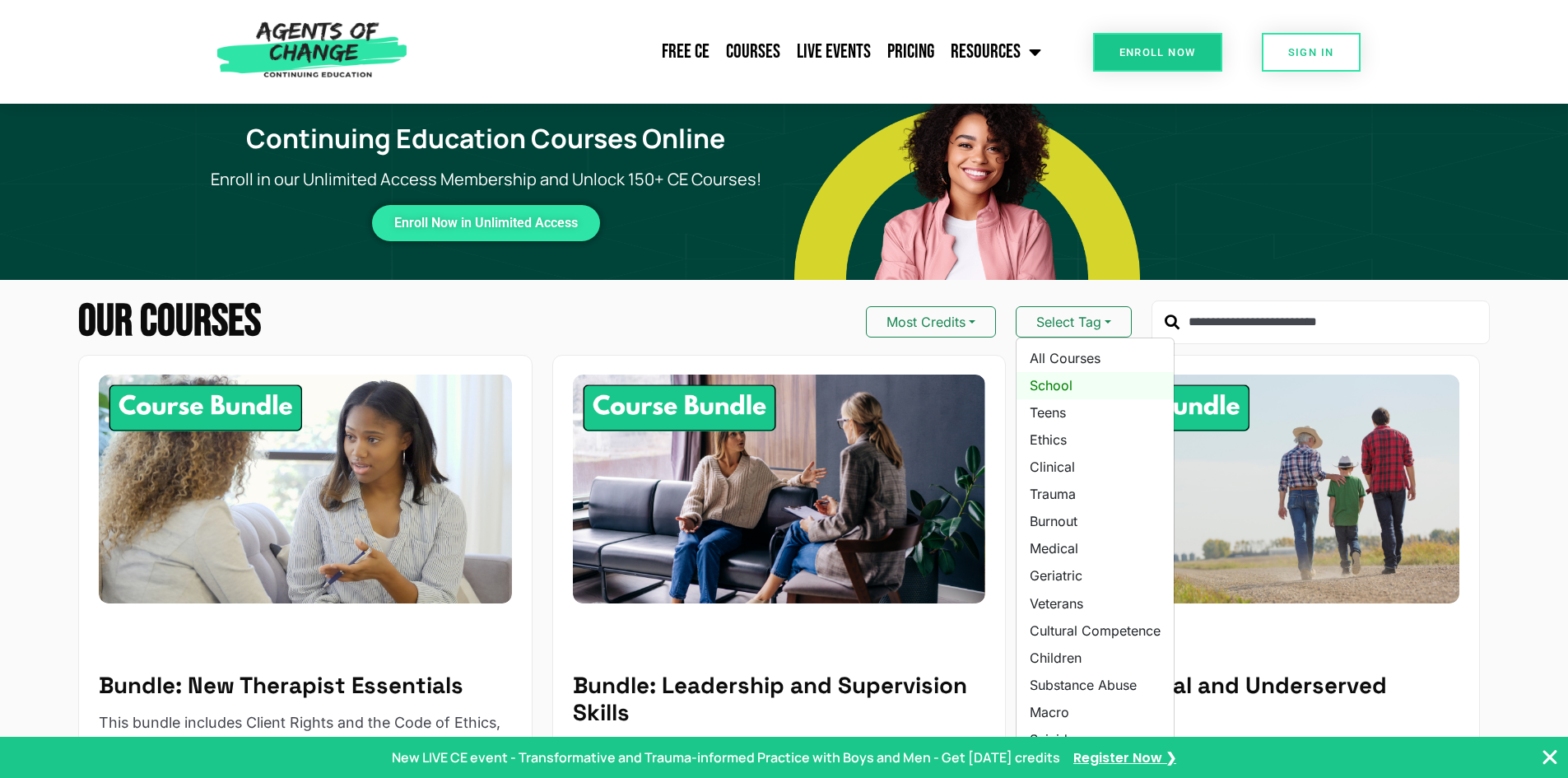
click at [1065, 385] on link "School" at bounding box center [1095, 385] width 157 height 27
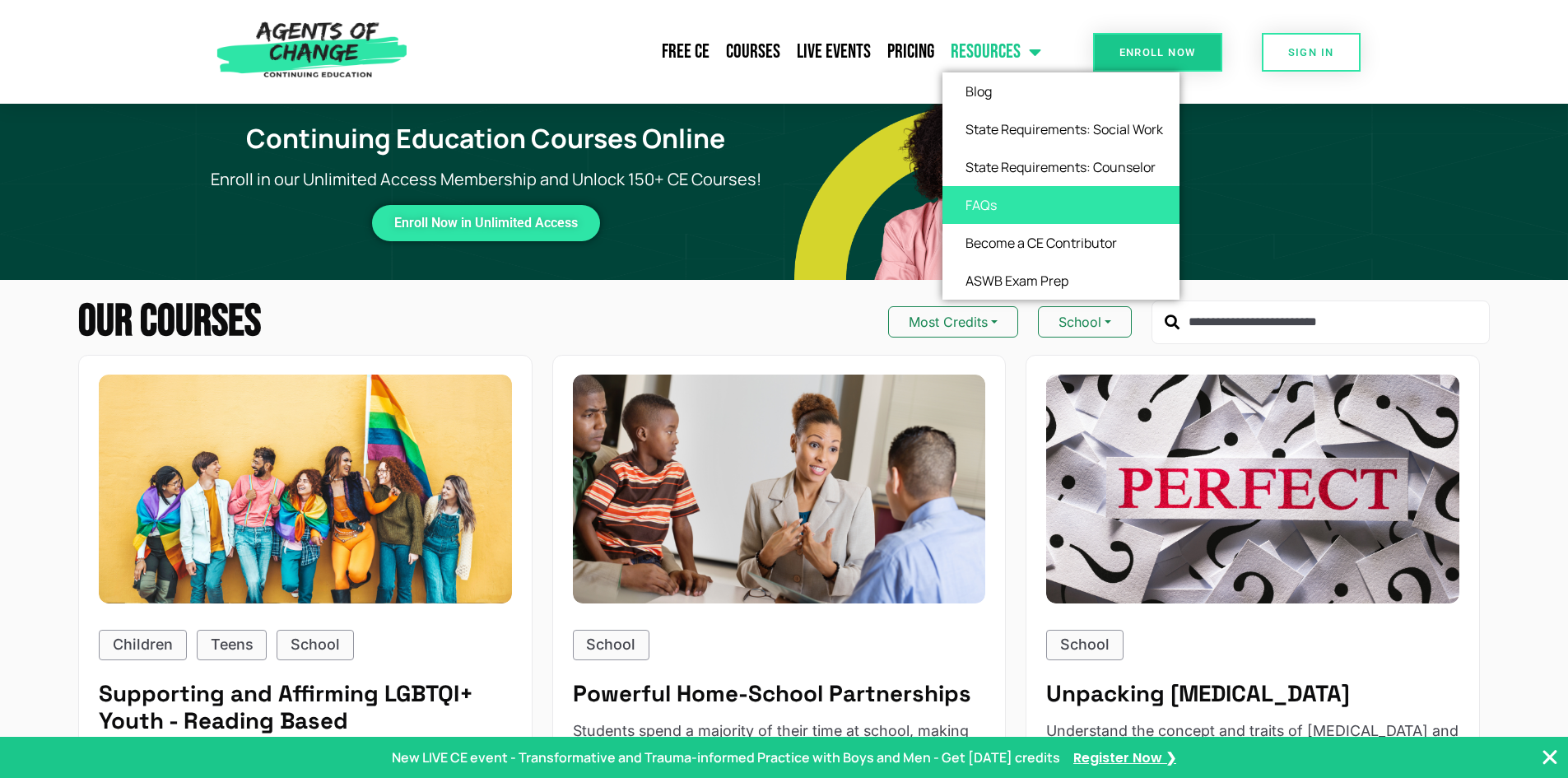
click at [989, 194] on link "FAQs" at bounding box center [1061, 205] width 237 height 38
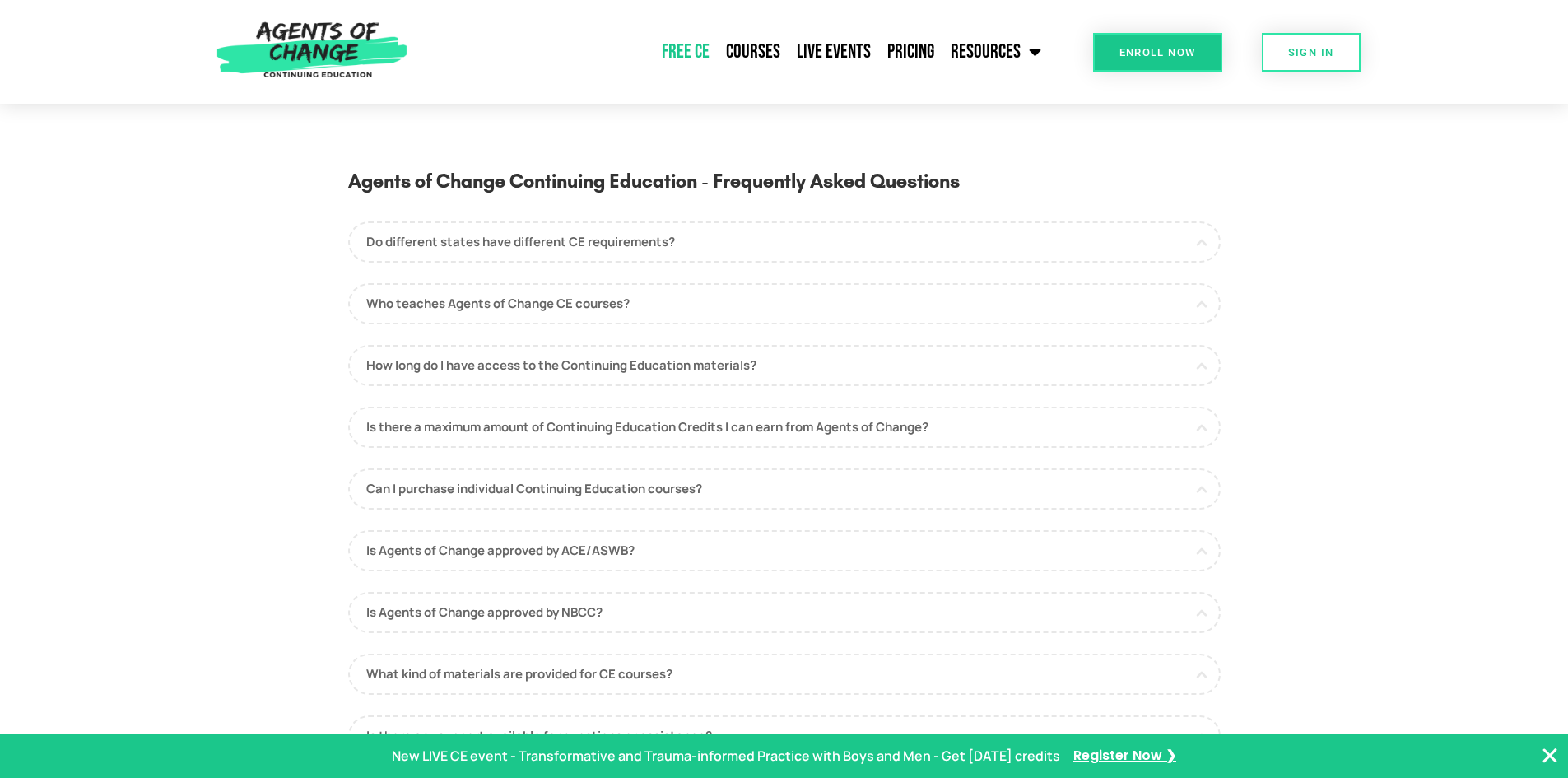
click at [696, 53] on link "Free CE" at bounding box center [685, 52] width 64 height 41
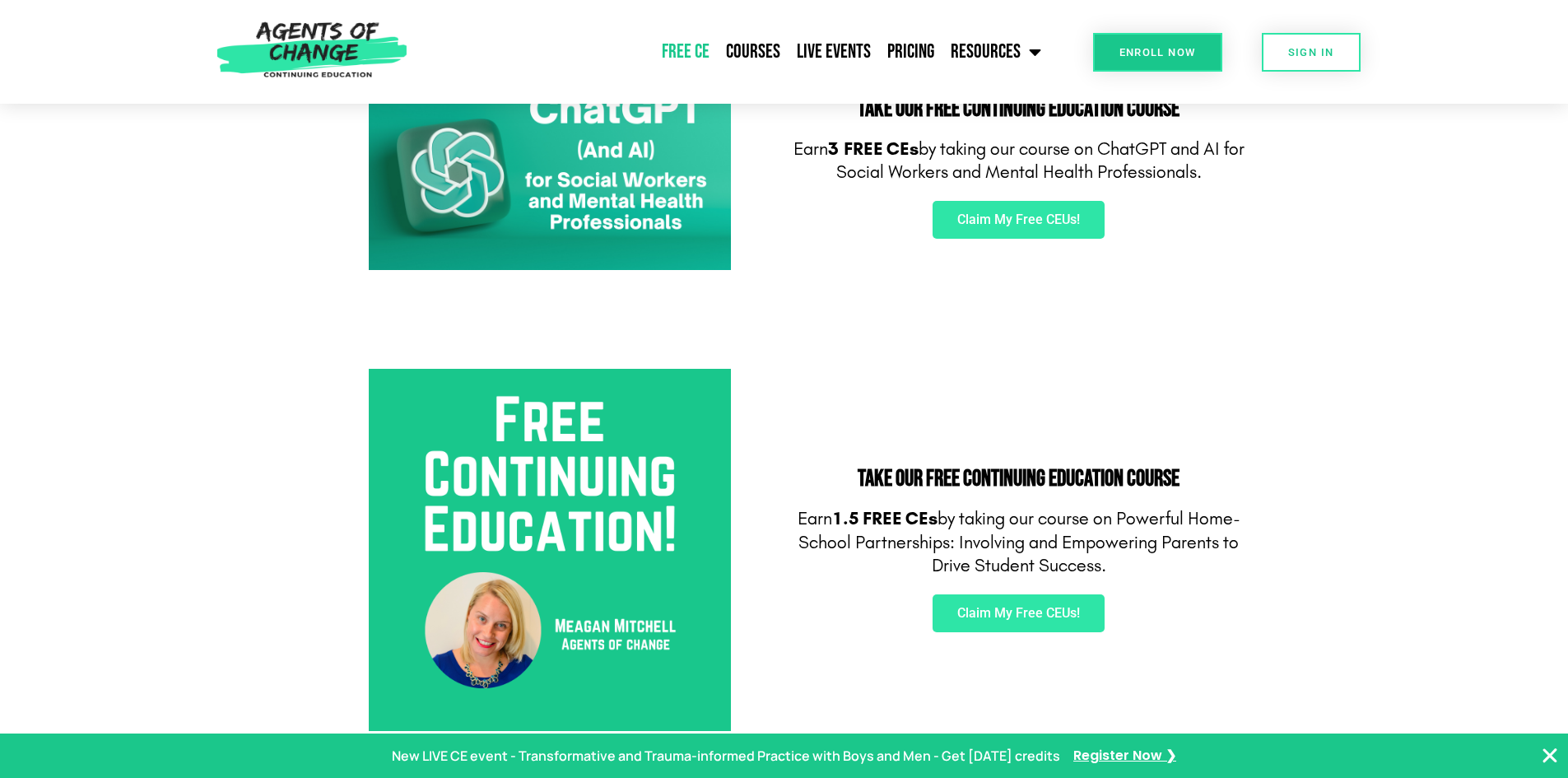
scroll to position [411, 0]
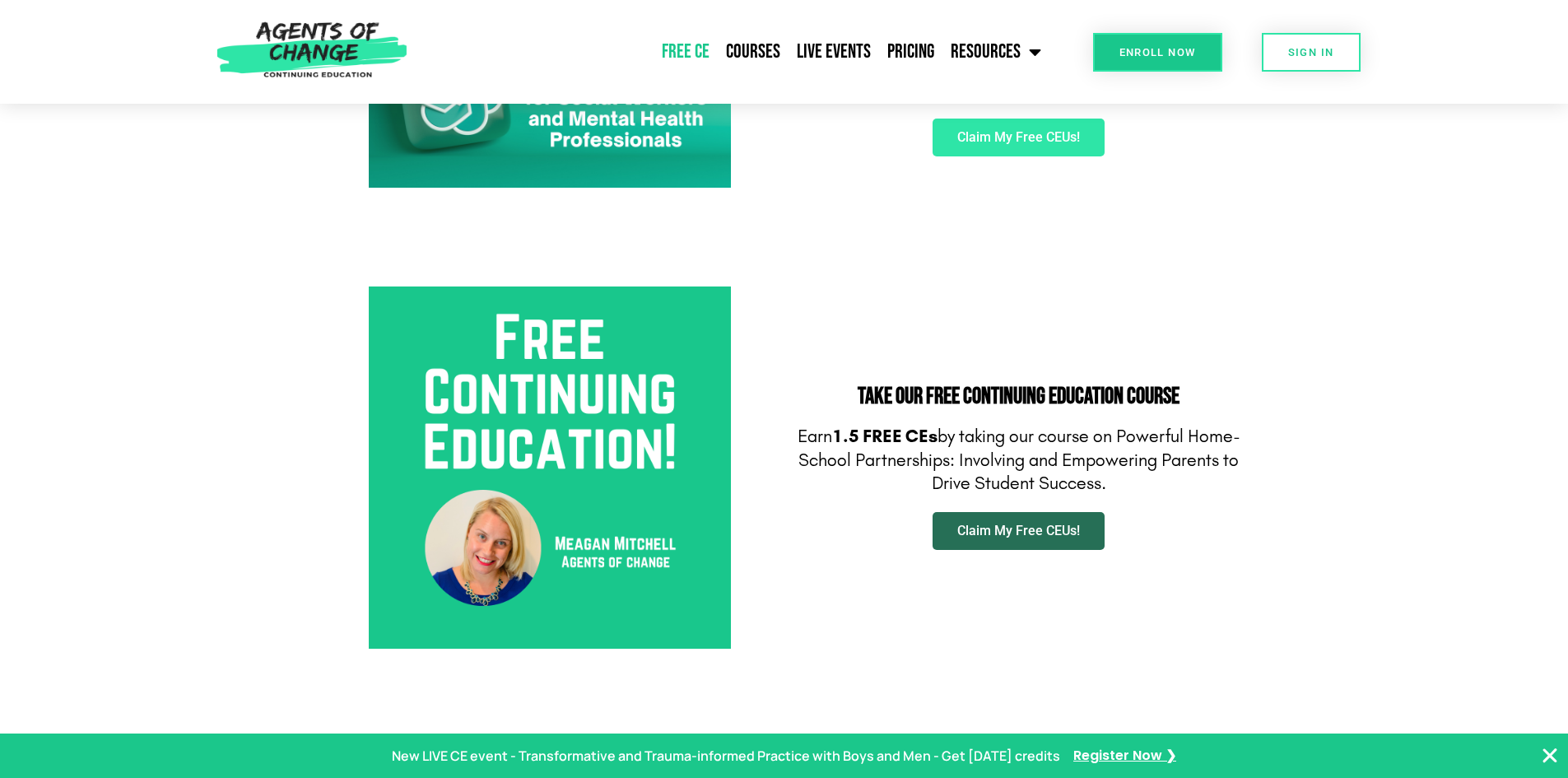
click at [1051, 533] on span "Claim My Free CEUs!" at bounding box center [1018, 531] width 123 height 13
